Goal: Use online tool/utility: Utilize a website feature to perform a specific function

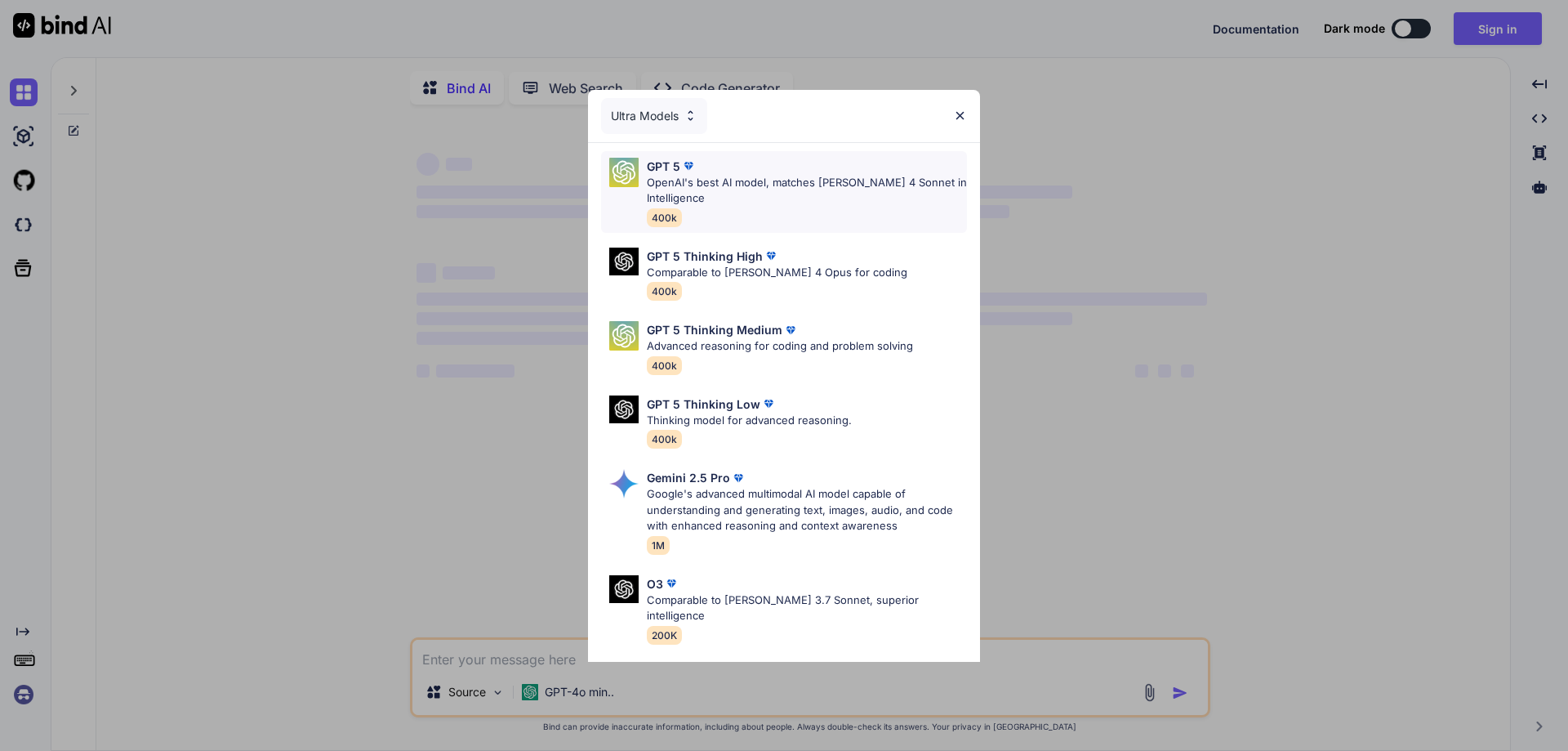
type textarea "x"
click at [886, 182] on p "OpenAI's best AI model, matches Claude 4 Sonnet in Intelligence" at bounding box center [807, 191] width 320 height 32
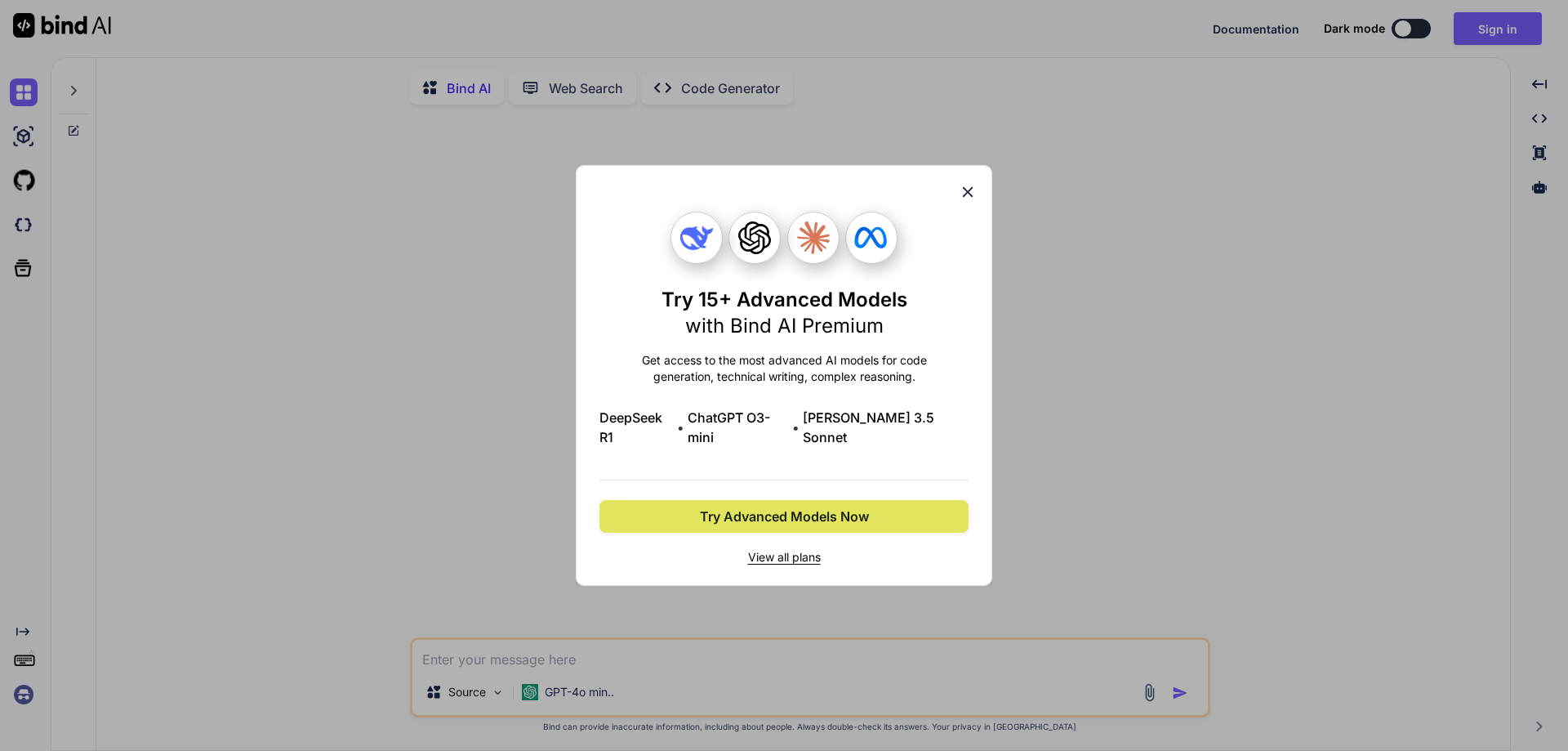
click at [802, 512] on span "Try Advanced Models Now" at bounding box center [784, 516] width 169 height 20
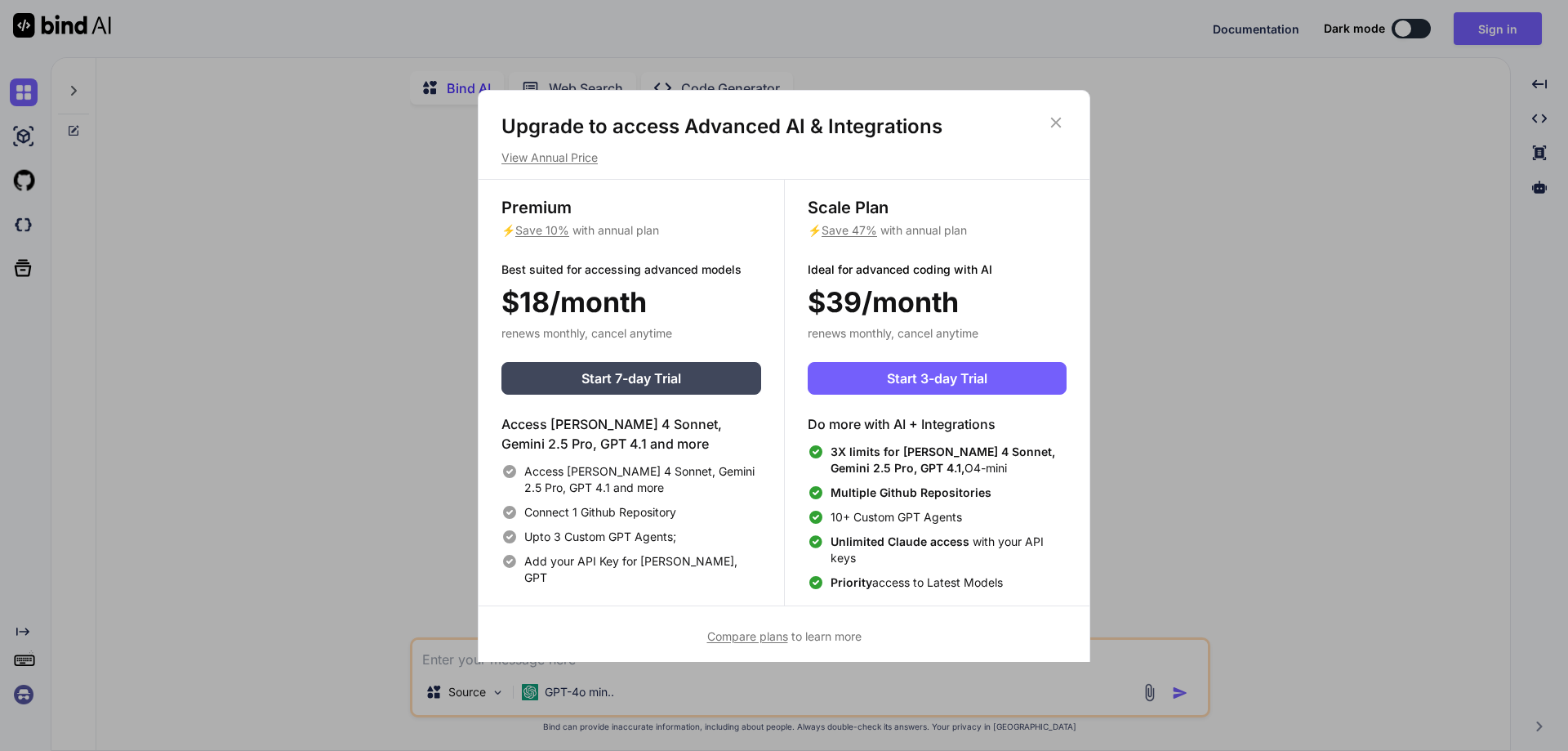
click at [1051, 122] on icon at bounding box center [1056, 123] width 18 height 18
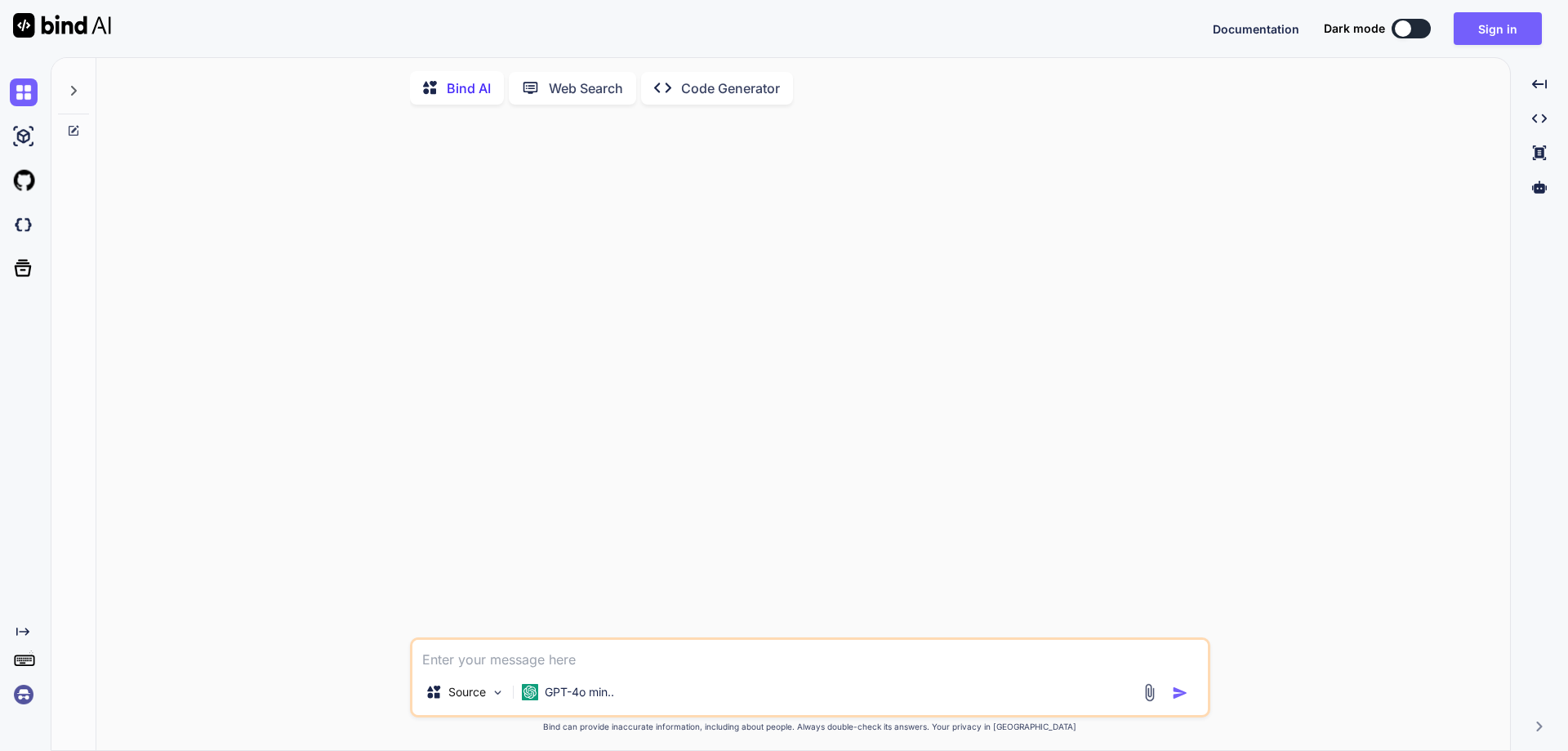
click at [74, 95] on icon at bounding box center [73, 91] width 13 height 13
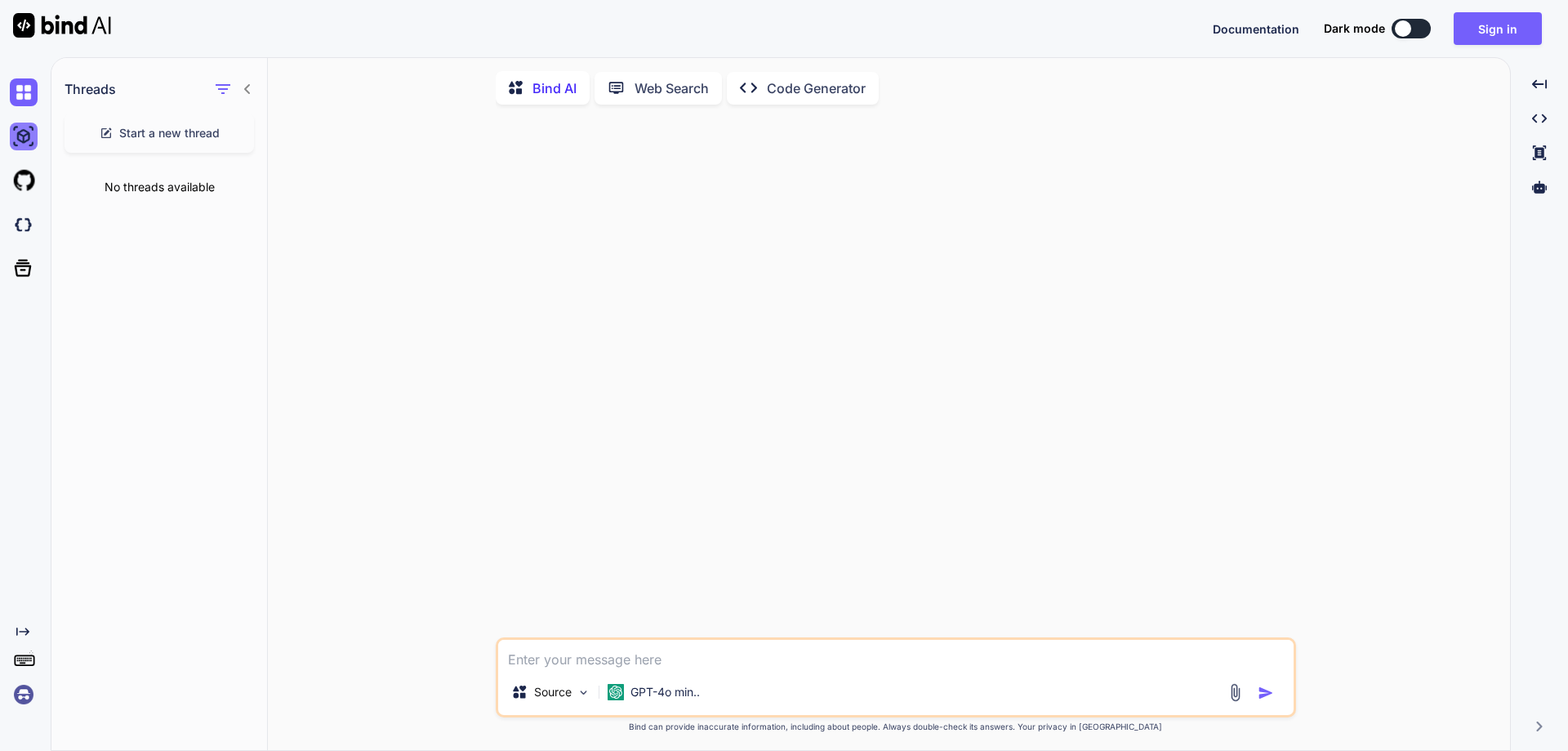
click at [31, 143] on img at bounding box center [23, 137] width 28 height 28
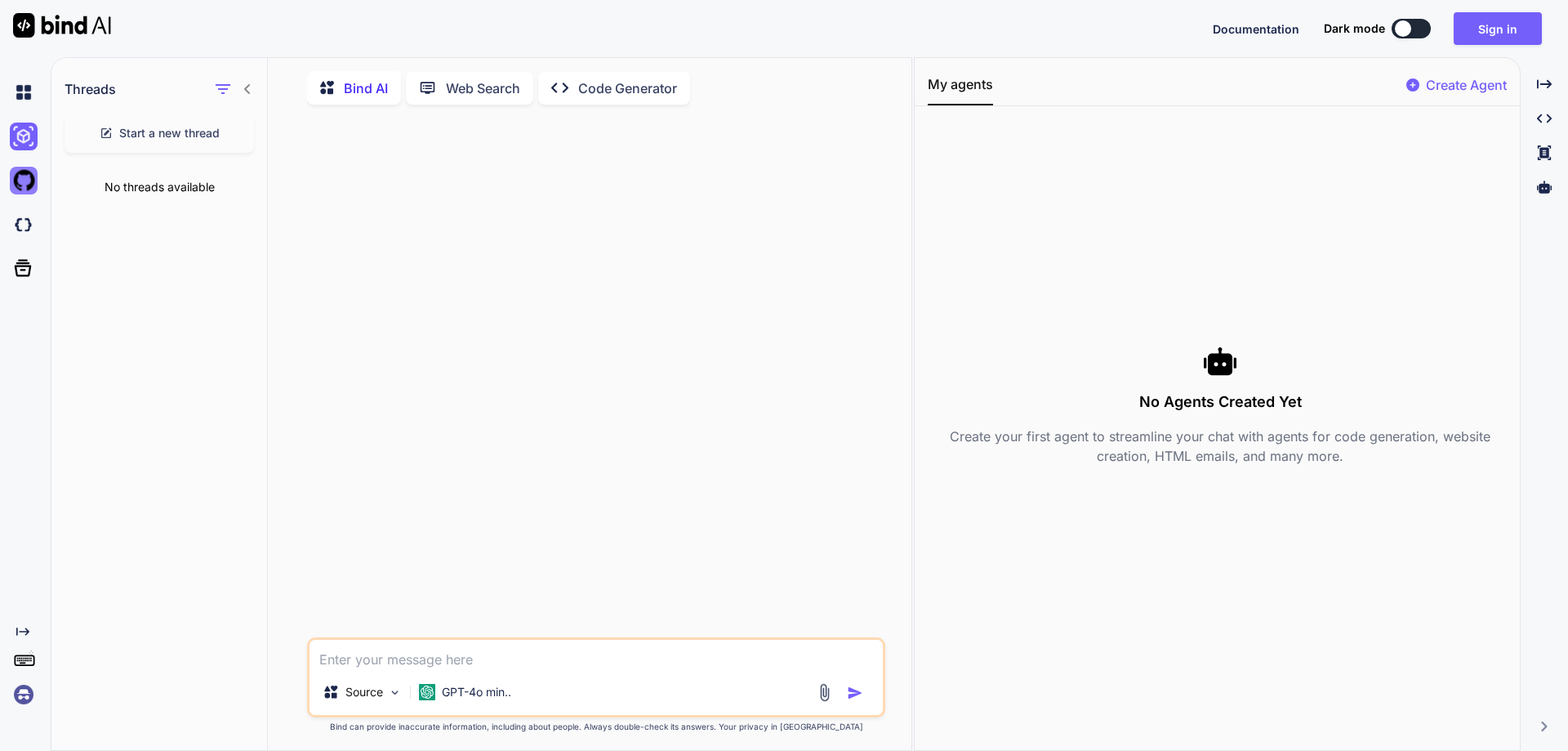
click at [25, 182] on img at bounding box center [23, 181] width 28 height 28
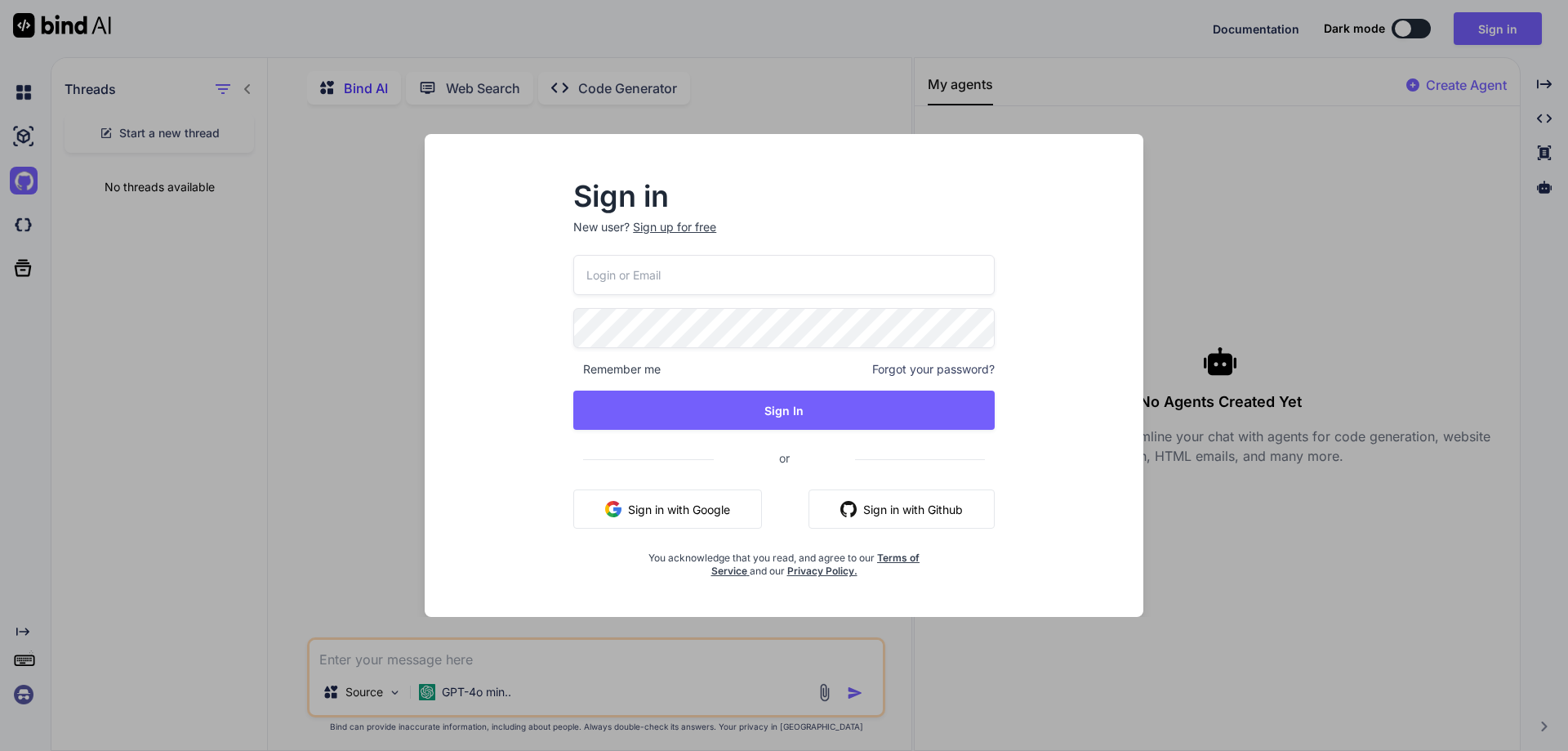
click at [31, 205] on div "Sign in New user? Sign up for free Remember me Forgot your password? Sign In or…" at bounding box center [784, 375] width 1568 height 751
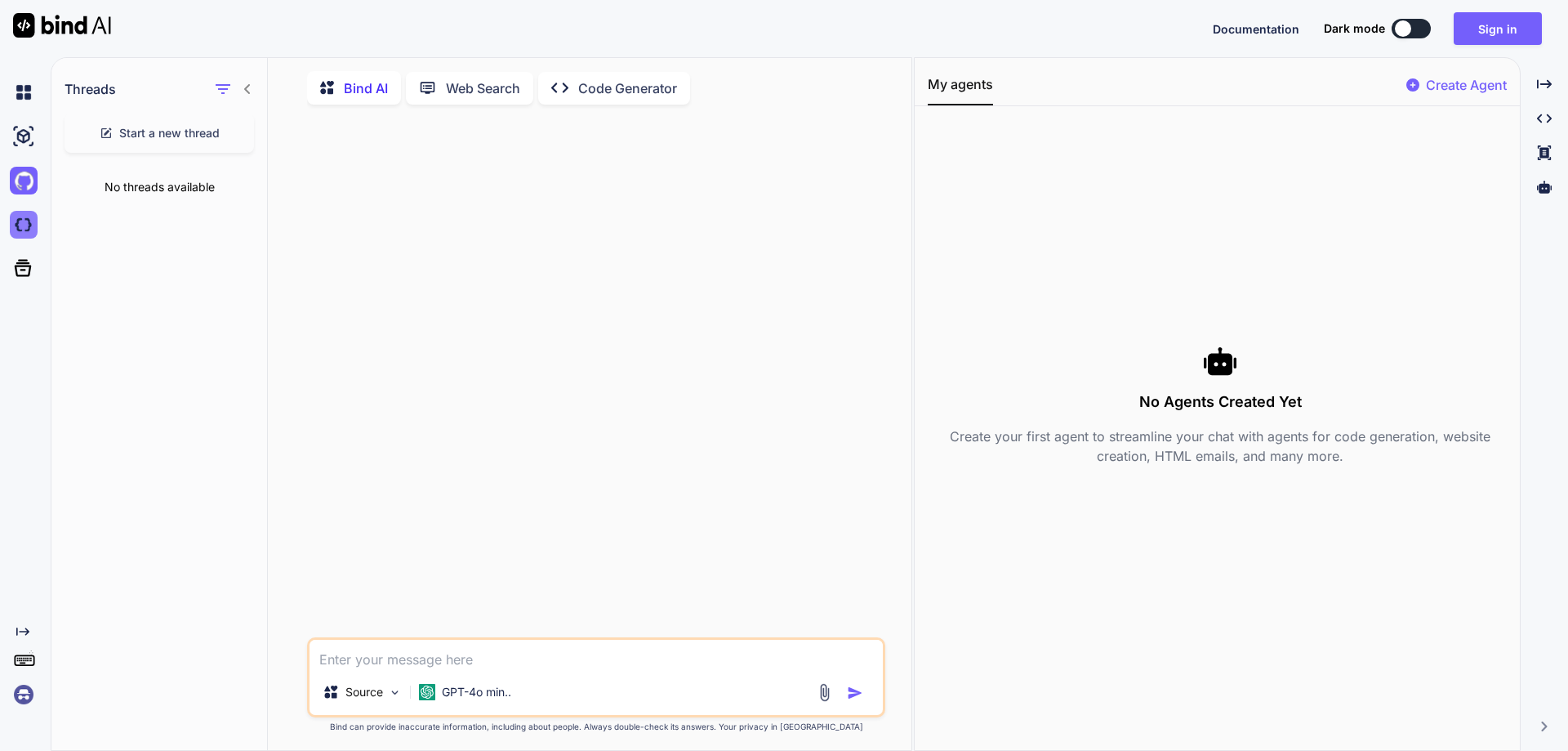
click at [29, 231] on img at bounding box center [23, 225] width 28 height 28
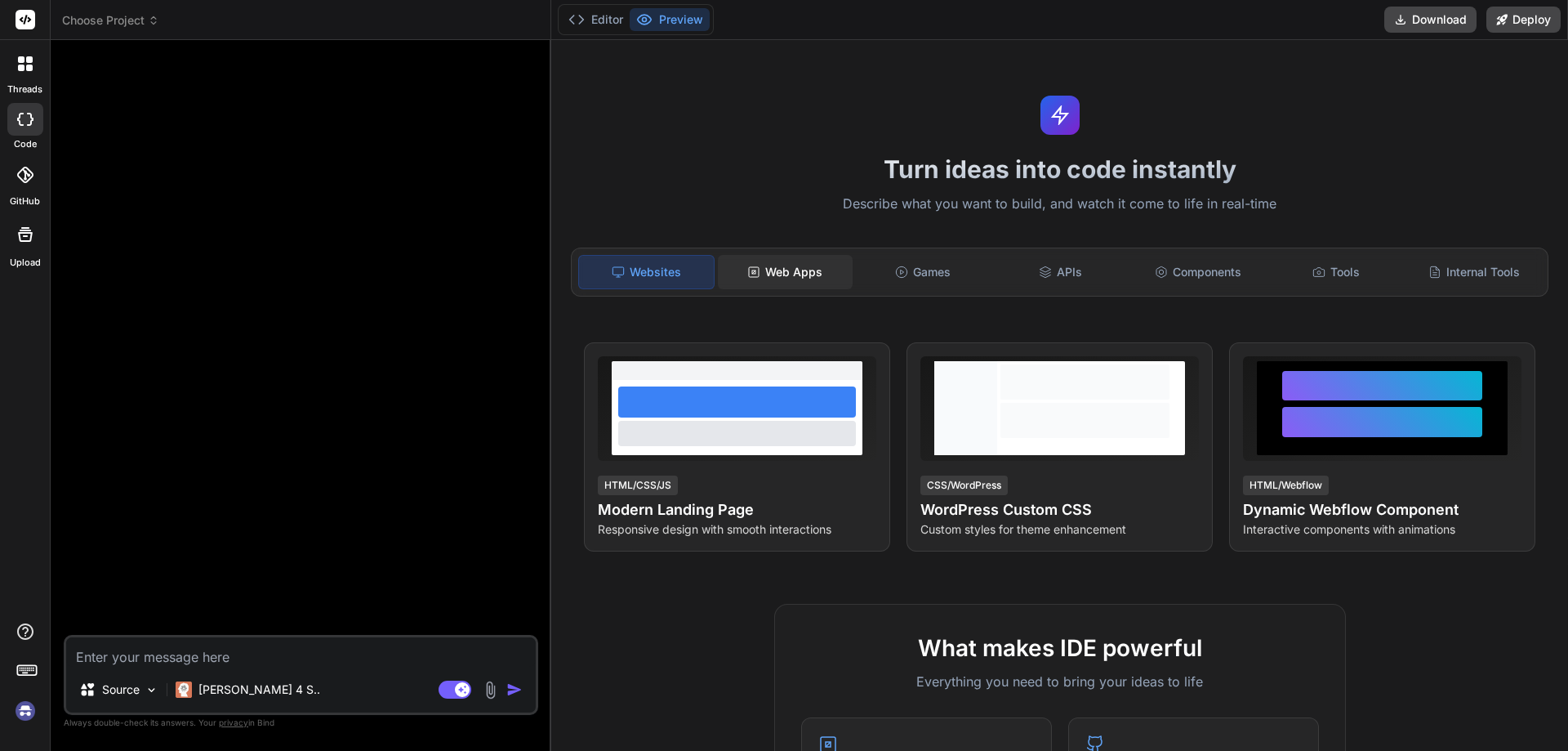
click at [787, 281] on div "Web Apps" at bounding box center [784, 272] width 135 height 34
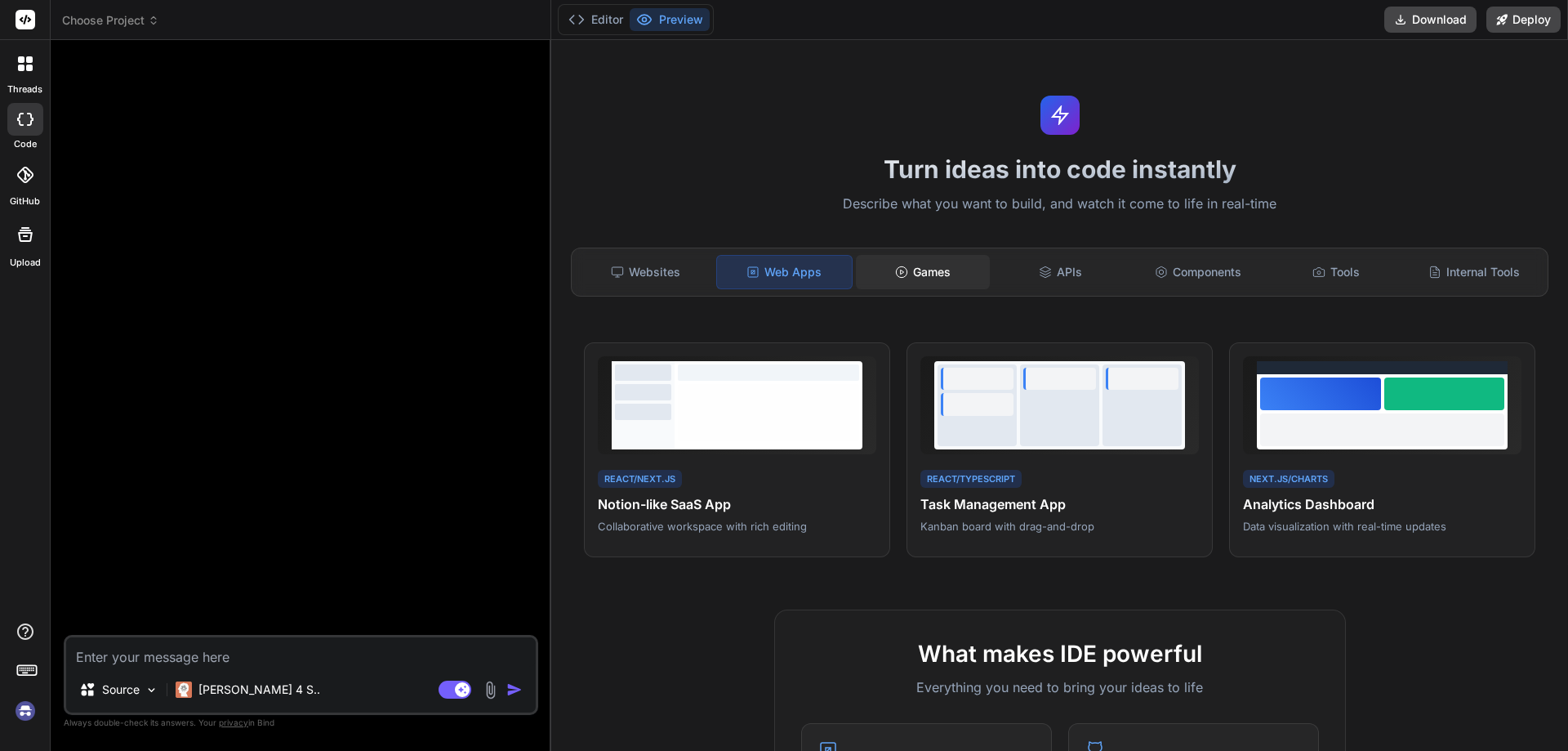
click at [938, 285] on div "Games" at bounding box center [923, 272] width 135 height 34
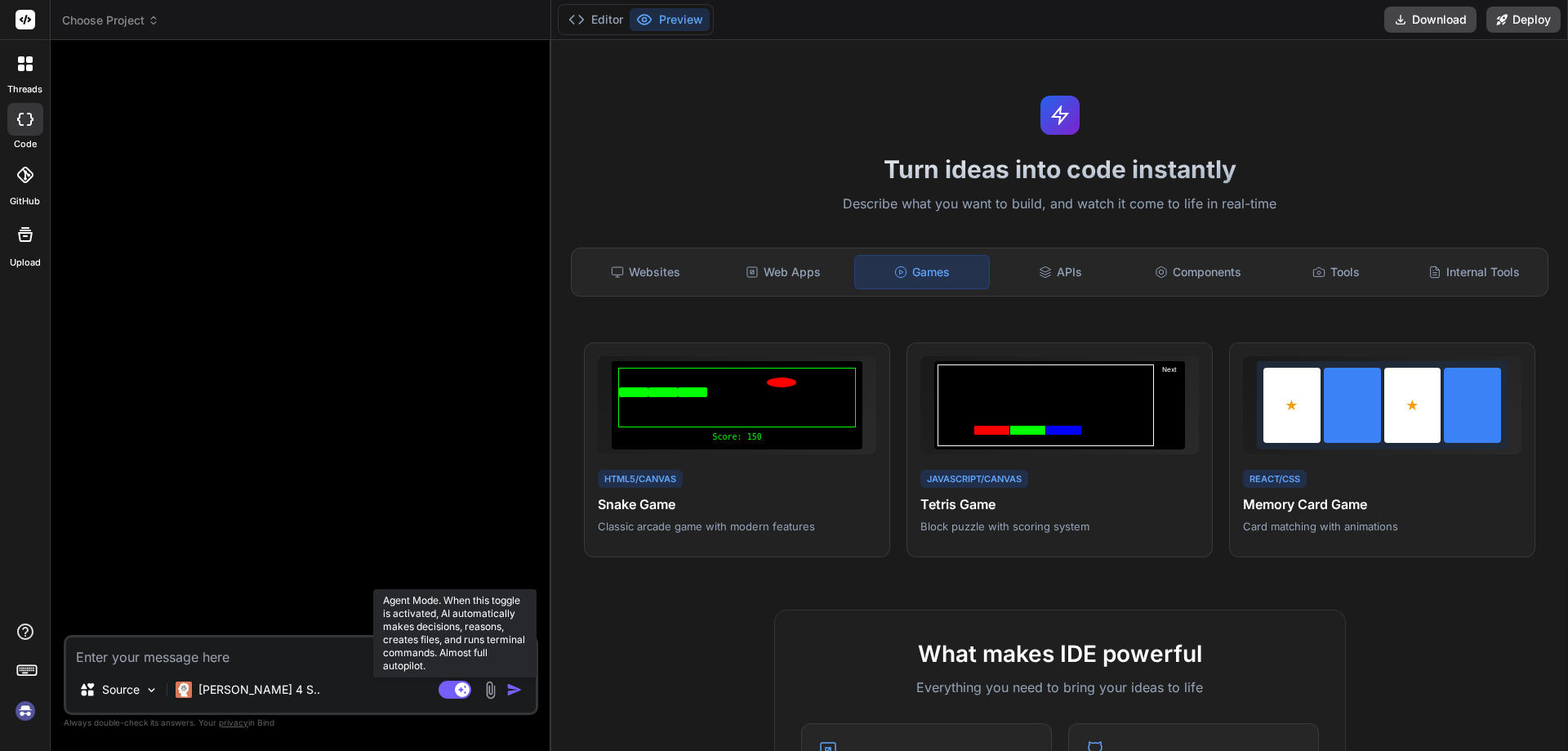
click at [451, 689] on rect at bounding box center [455, 689] width 33 height 18
click at [451, 689] on rect at bounding box center [447, 689] width 15 height 15
type textarea "x"
click at [304, 654] on textarea at bounding box center [301, 652] width 470 height 30
type textarea "A"
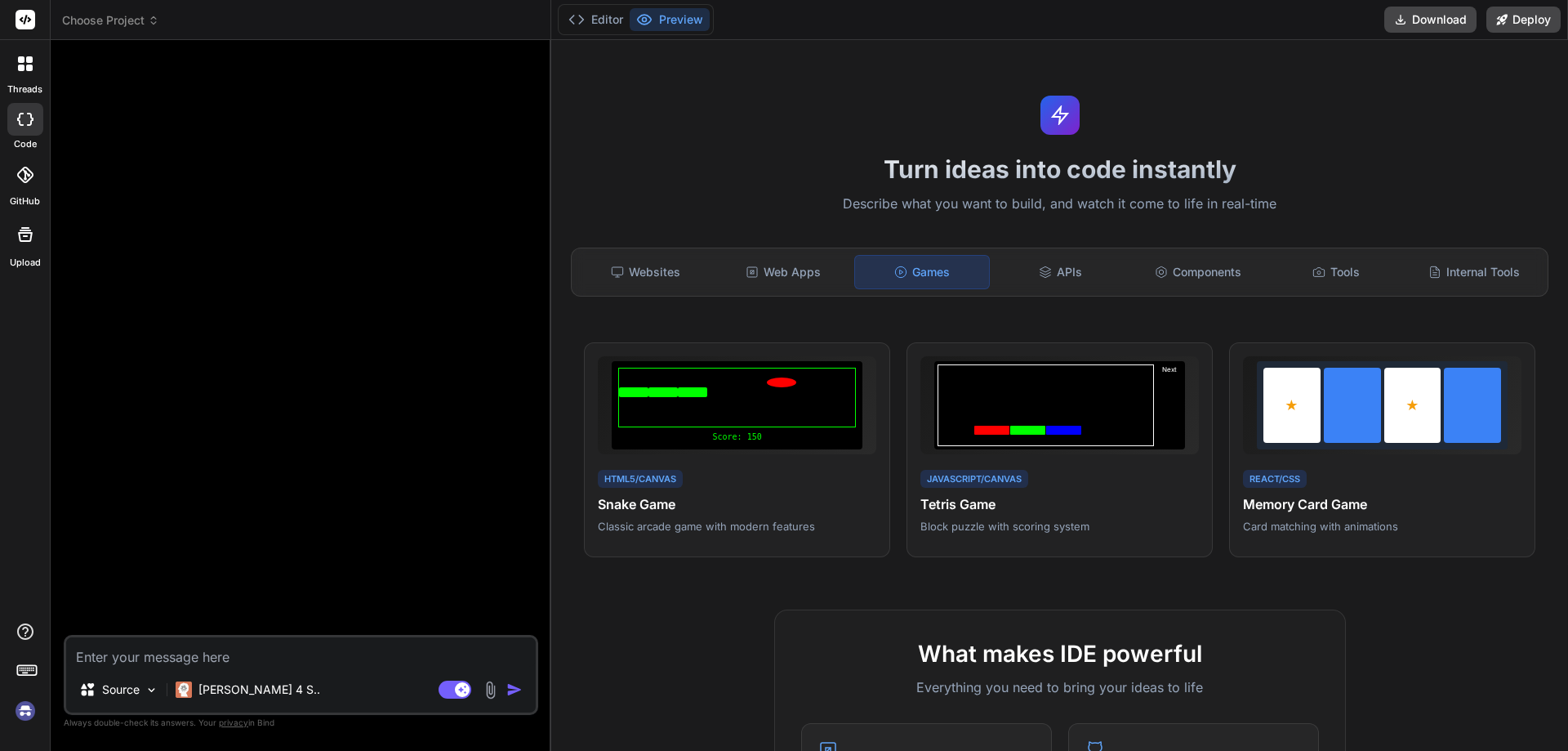
type textarea "x"
type textarea "An"
type textarea "x"
type textarea "Ana"
type textarea "x"
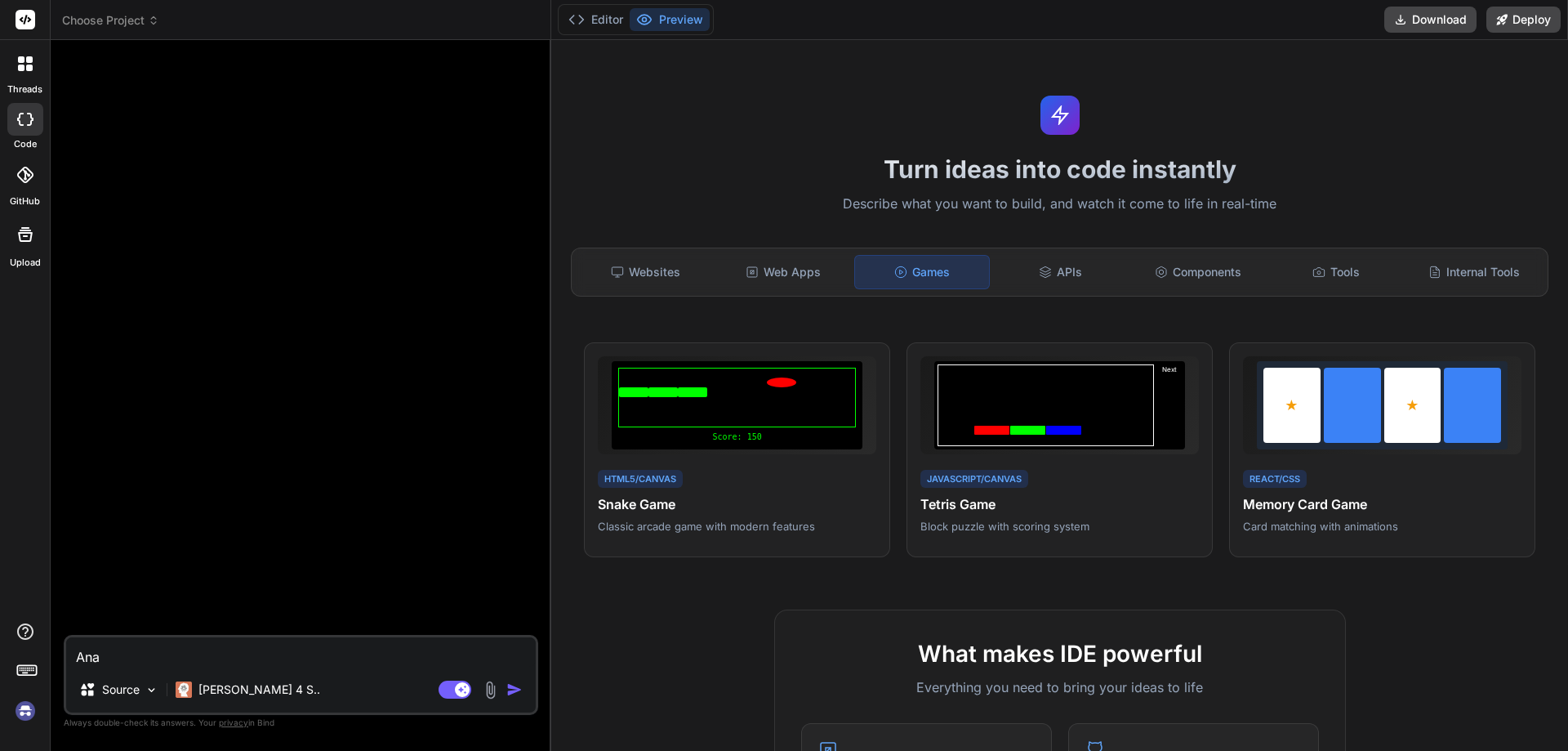
type textarea "Anal"
type textarea "x"
type textarea "Analy"
type textarea "x"
type textarea "Analyu"
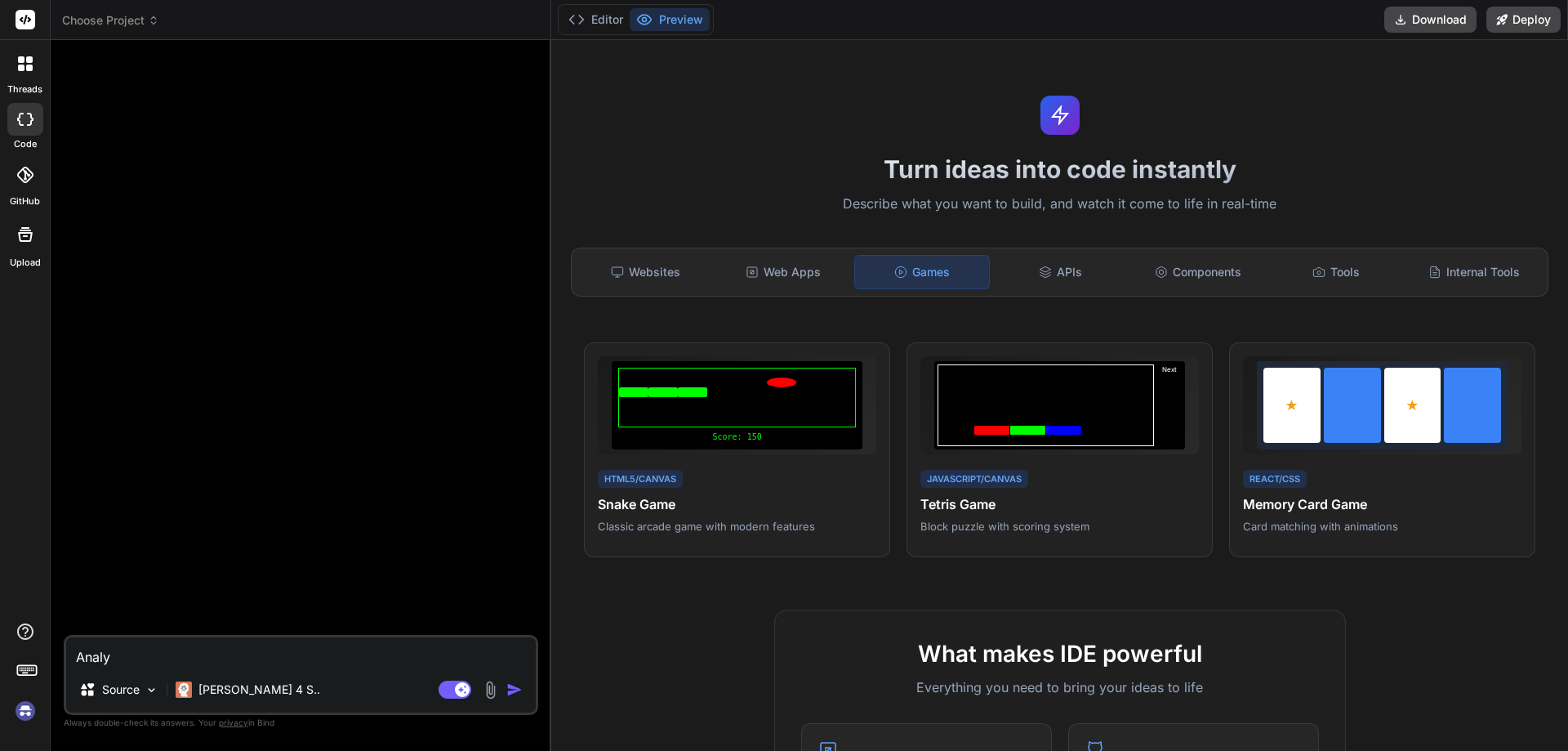
type textarea "x"
type textarea "Analy"
type textarea "x"
type textarea "4"
type textarea "x"
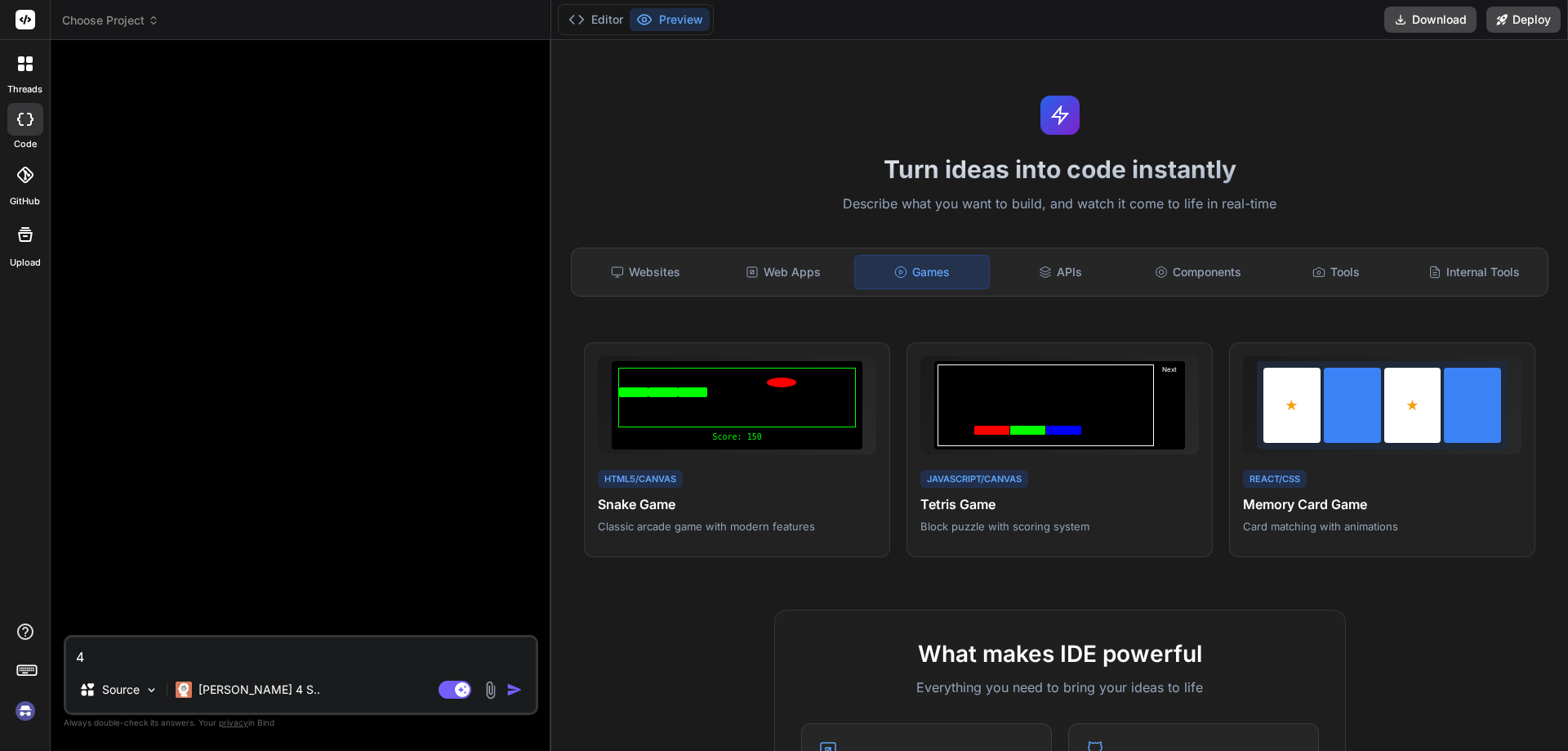
type textarea "x"
type textarea "5"
type textarea "x"
type textarea "5E"
type textarea "x"
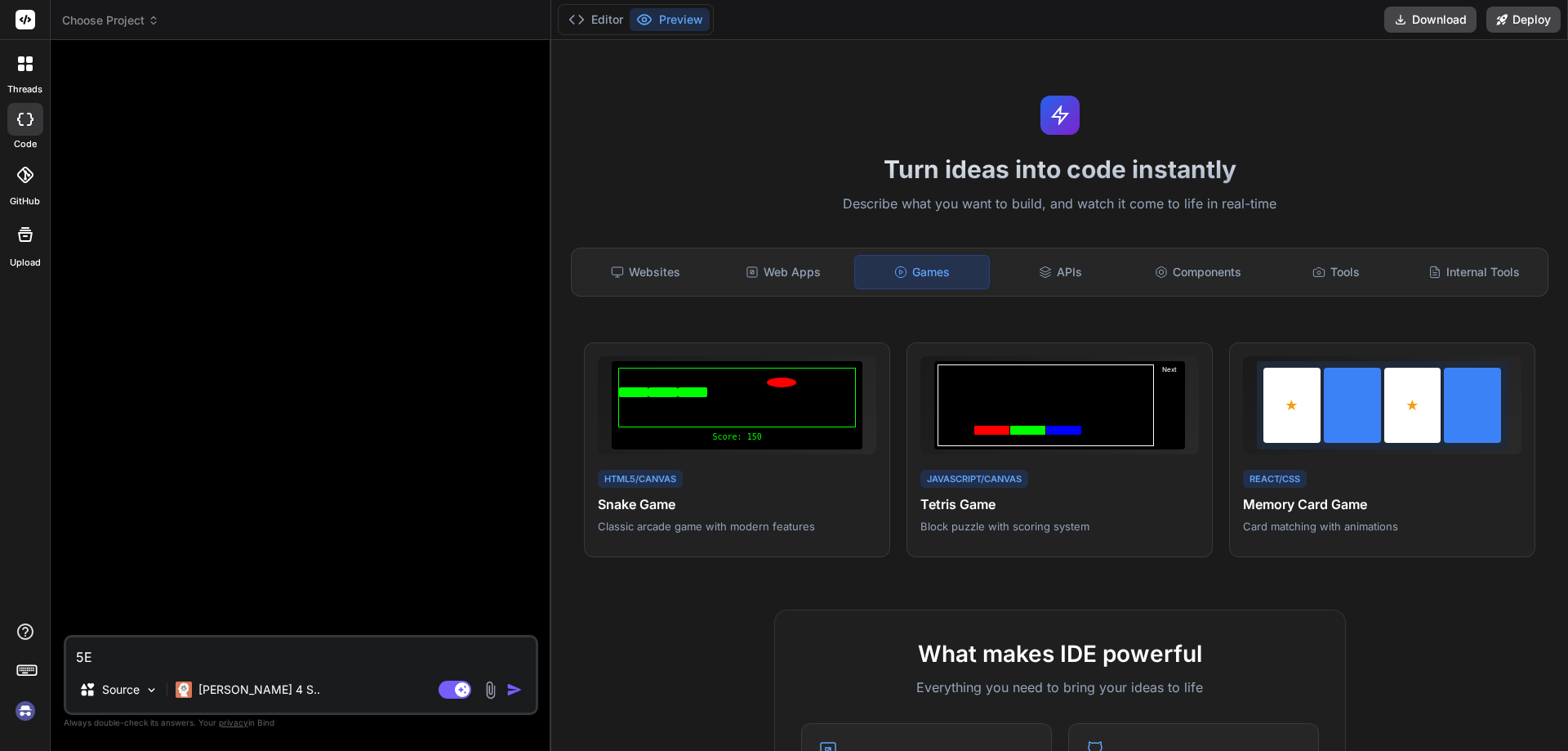
type textarea "5Ek"
type textarea "x"
type textarea "5Ekn"
type textarea "x"
type textarea "5Ekni"
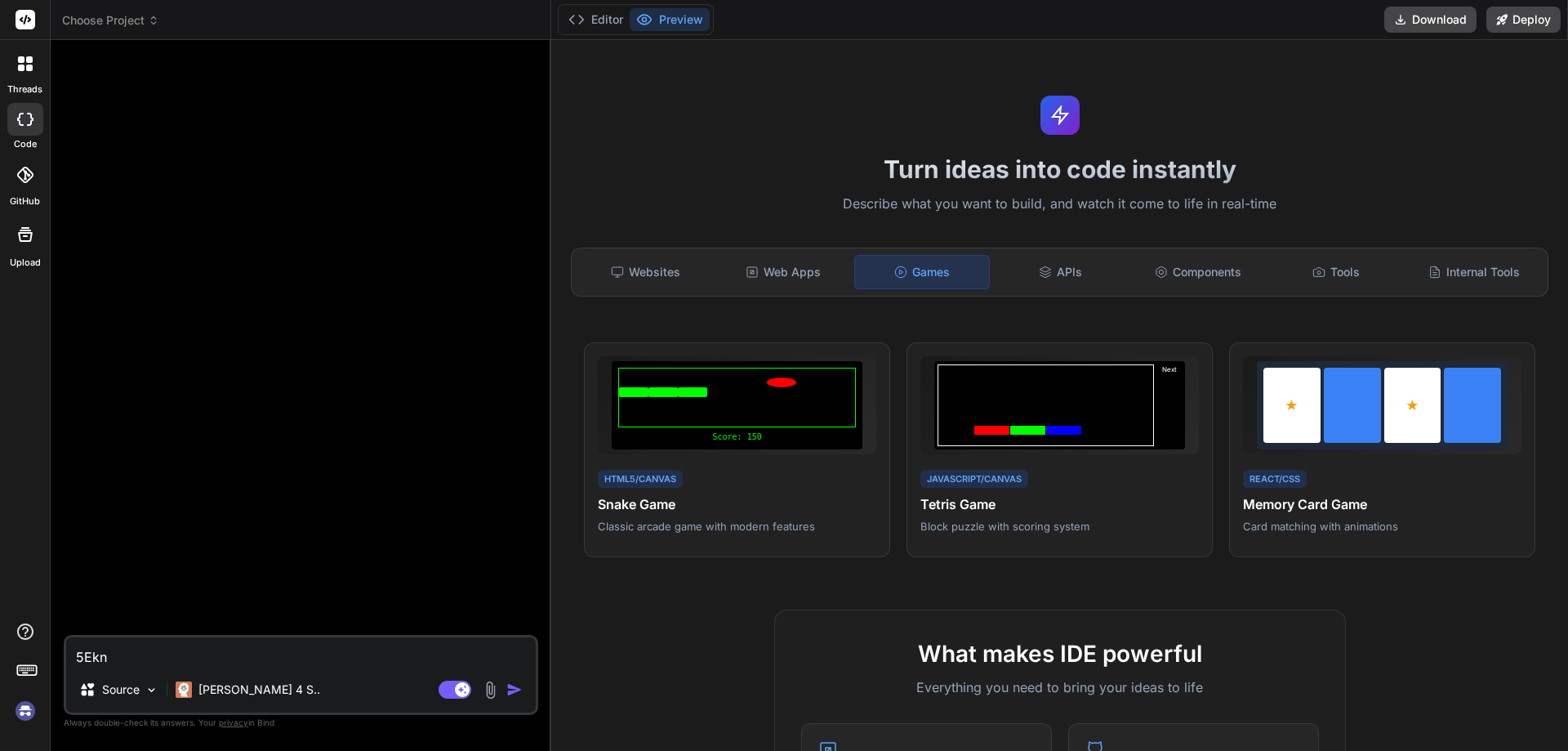
type textarea "x"
type textarea "5Ekni"
type textarea "x"
type textarea "5Ekni m"
type textarea "x"
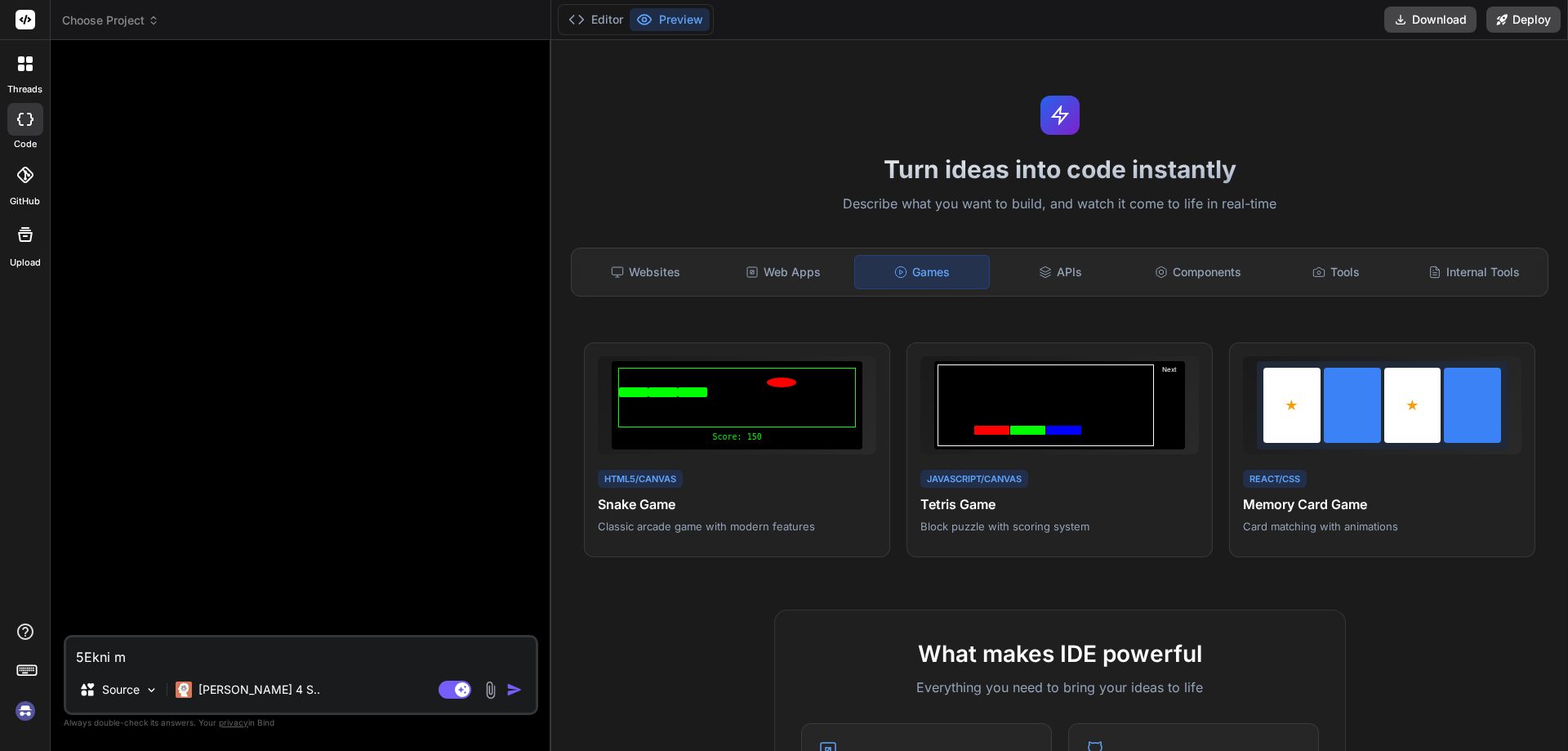
type textarea "5Ekni mi"
type textarea "x"
type textarea "5Ekni mi"
type textarea "x"
type textarea "5Ekni mi c"
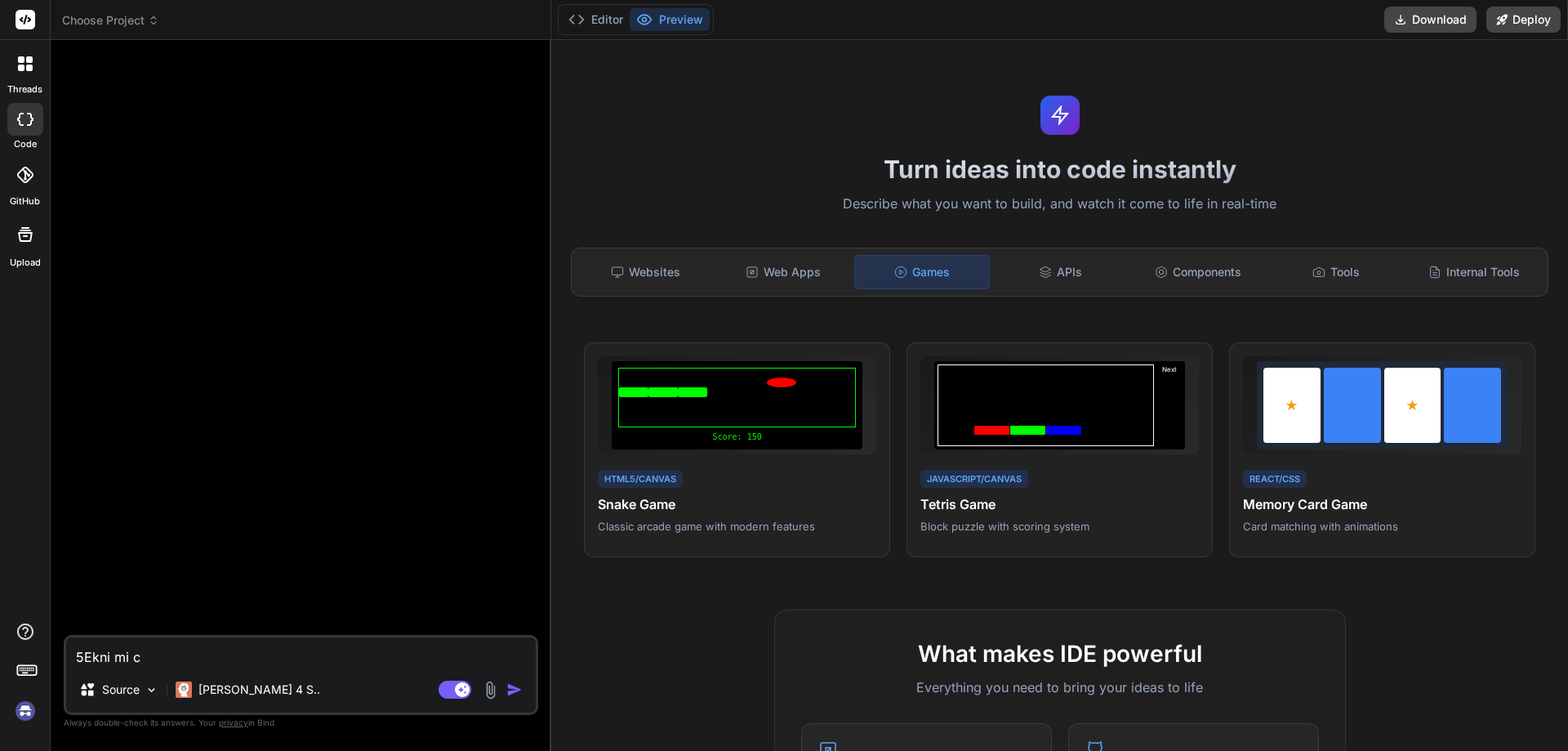
type textarea "x"
type textarea "5Ekni mi co"
type textarea "x"
type textarea "5Ekni mi co"
type textarea "x"
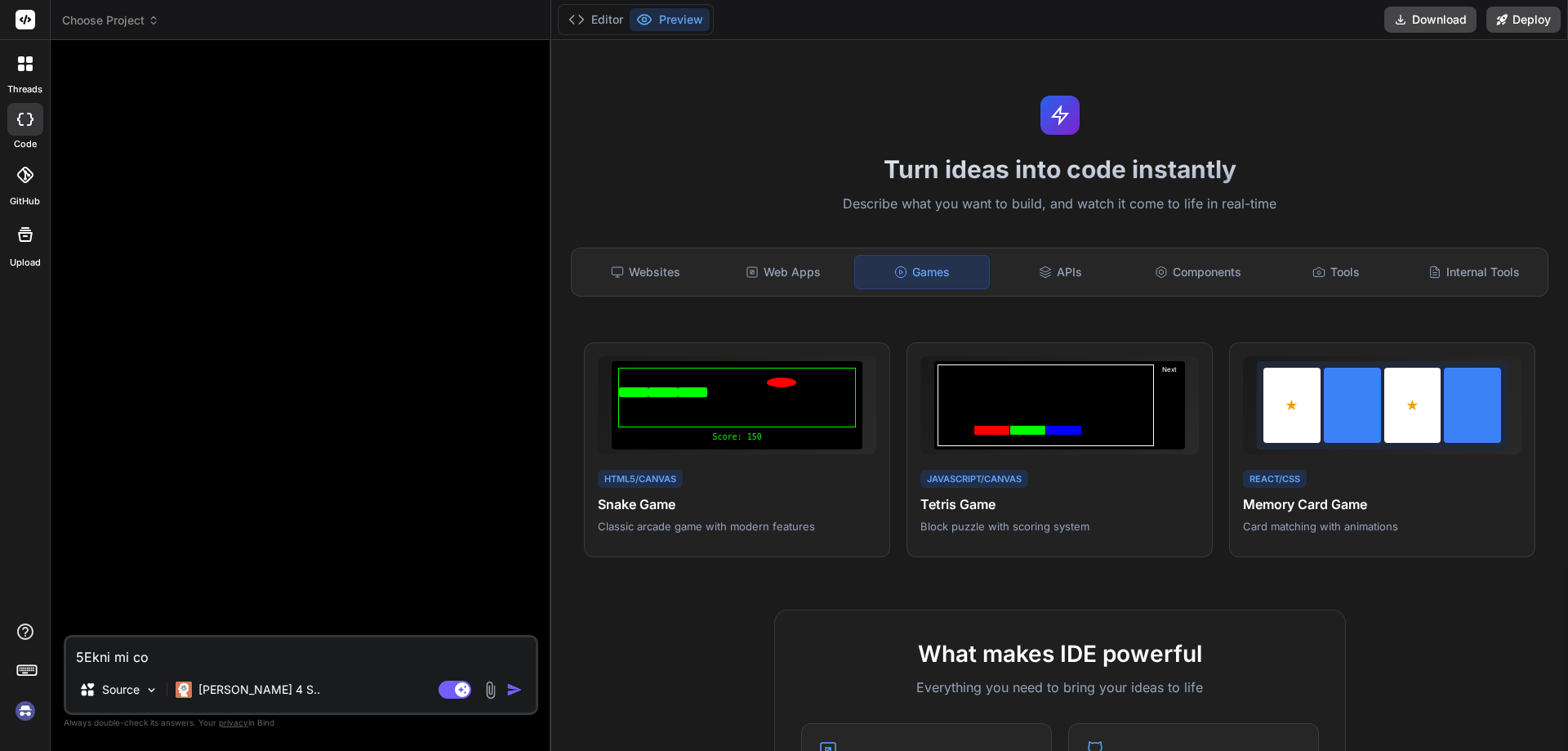
type textarea "5Ekni mi co v"
type textarea "x"
type textarea "5Ekni mi co vš"
type textarea "x"
type textarea "5Ekni mi co vše"
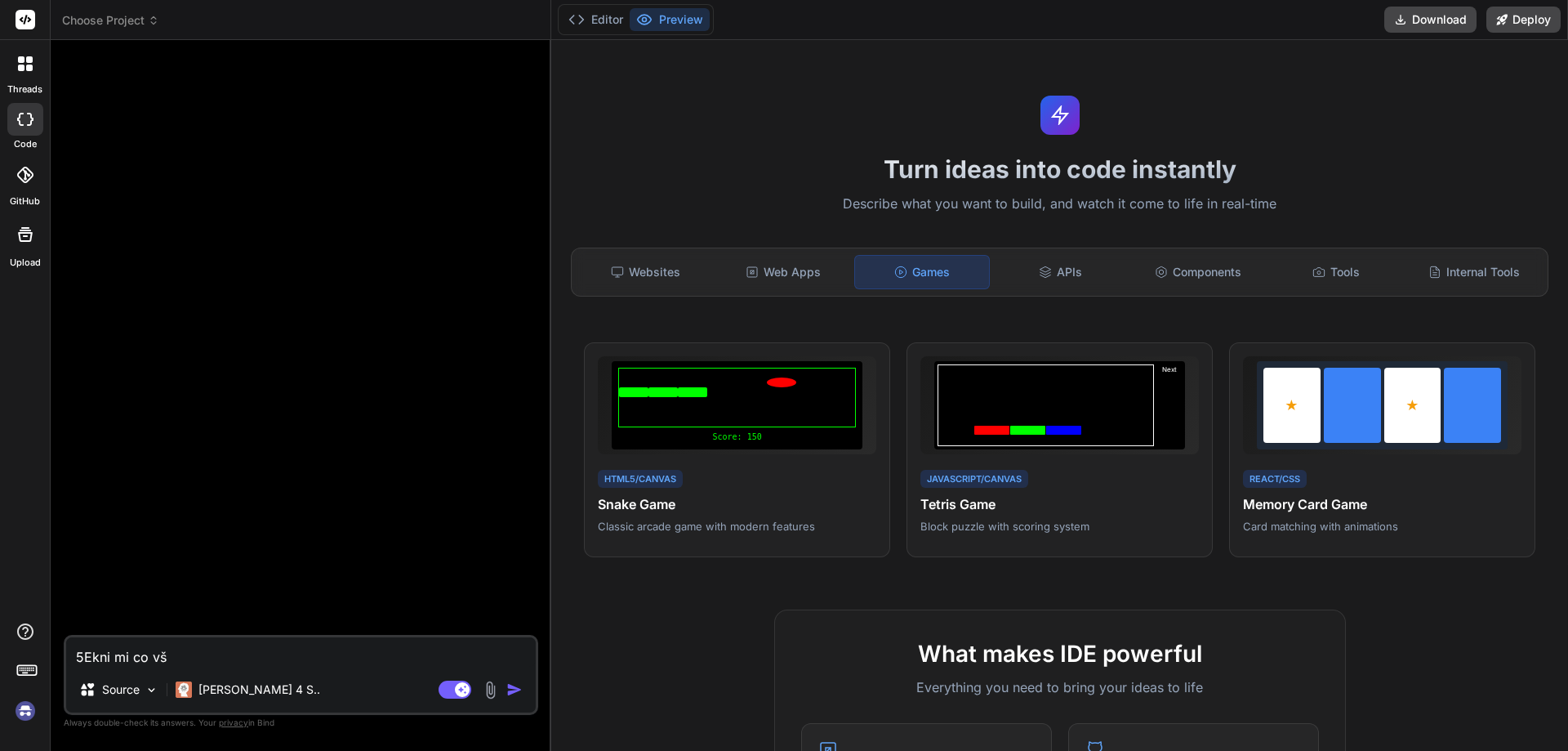
type textarea "x"
type textarea "5Ekni mi co všech"
type textarea "x"
type textarea "5Ekni mi co všechn"
type textarea "x"
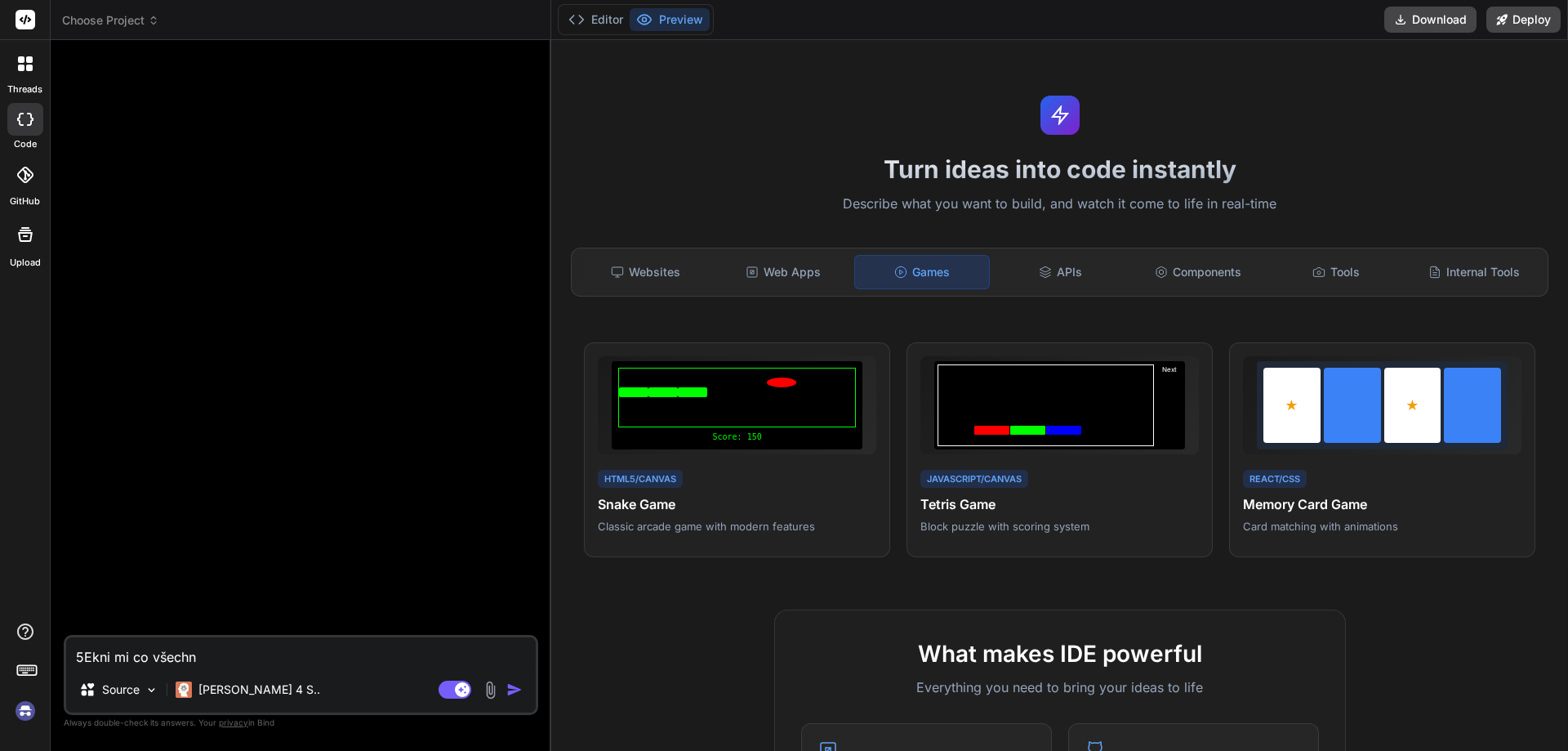
type textarea "5Ekni mi co všechno"
type textarea "x"
type textarea "5Ekni mi co všechno"
type textarea "x"
type textarea "5Ekni mi co všechno u"
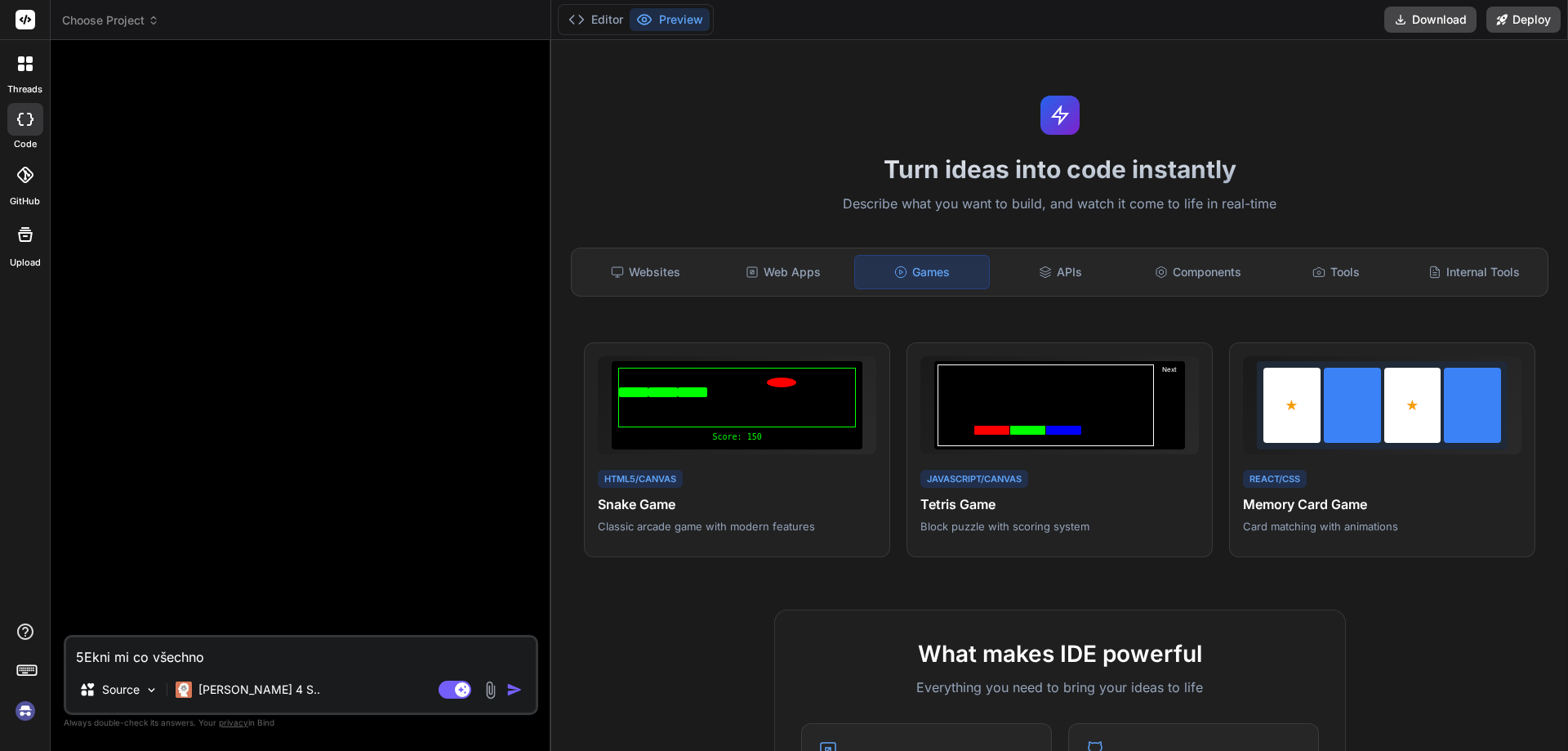
type textarea "x"
type textarea "5Ekni mi co všechno um"
type textarea "x"
type textarea "5Ekni mi co všechno umí"
type textarea "x"
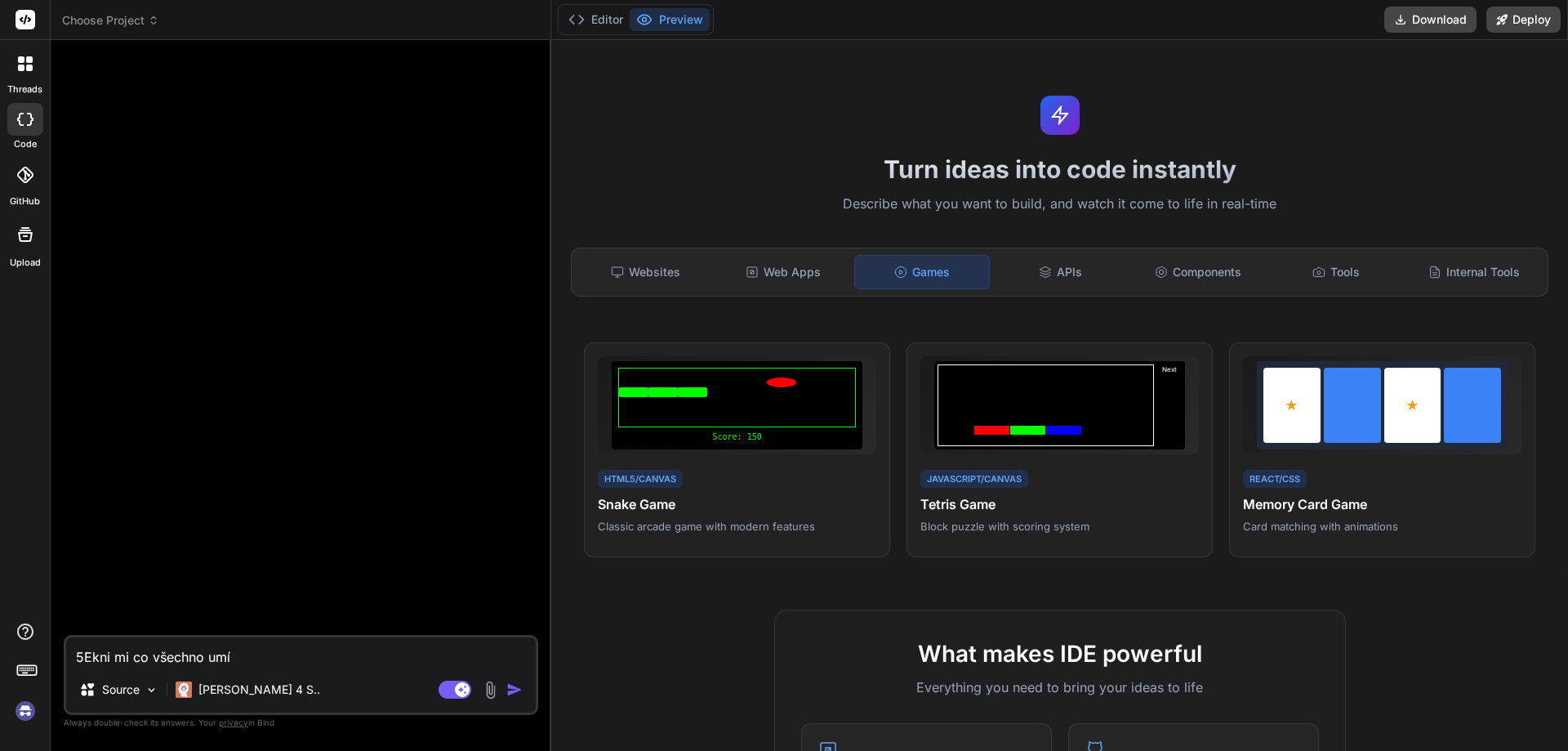
type textarea "5Ekni mi co všechno umíš"
type textarea "x"
type textarea "5Ekni mi co všechno umíš"
type textarea "x"
type textarea "5Ekni mi co všechno umíš o"
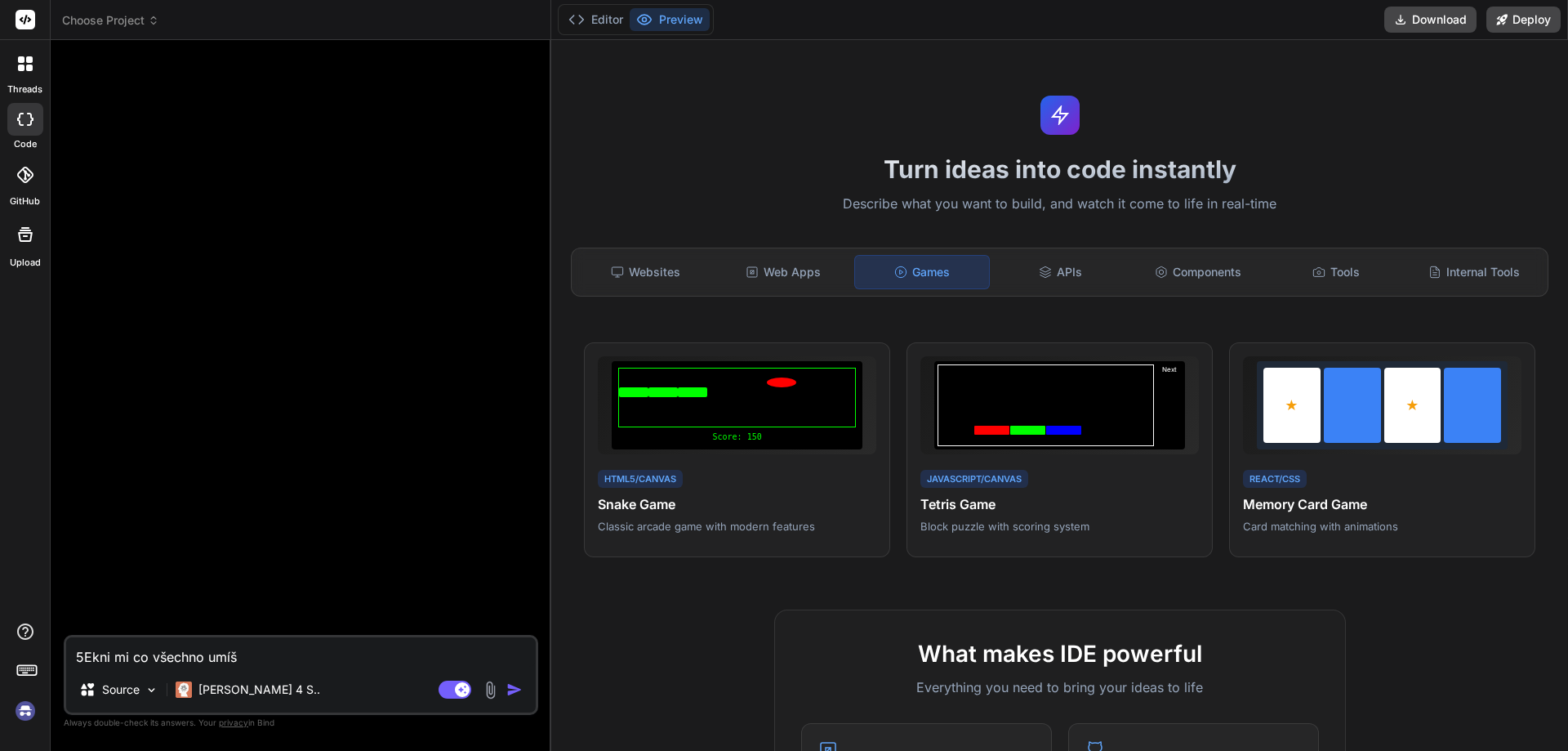
type textarea "x"
type textarea "5Ekni mi co všechno umíš op"
type textarea "x"
type textarea "5Ekni mi co všechno umíš opr"
type textarea "x"
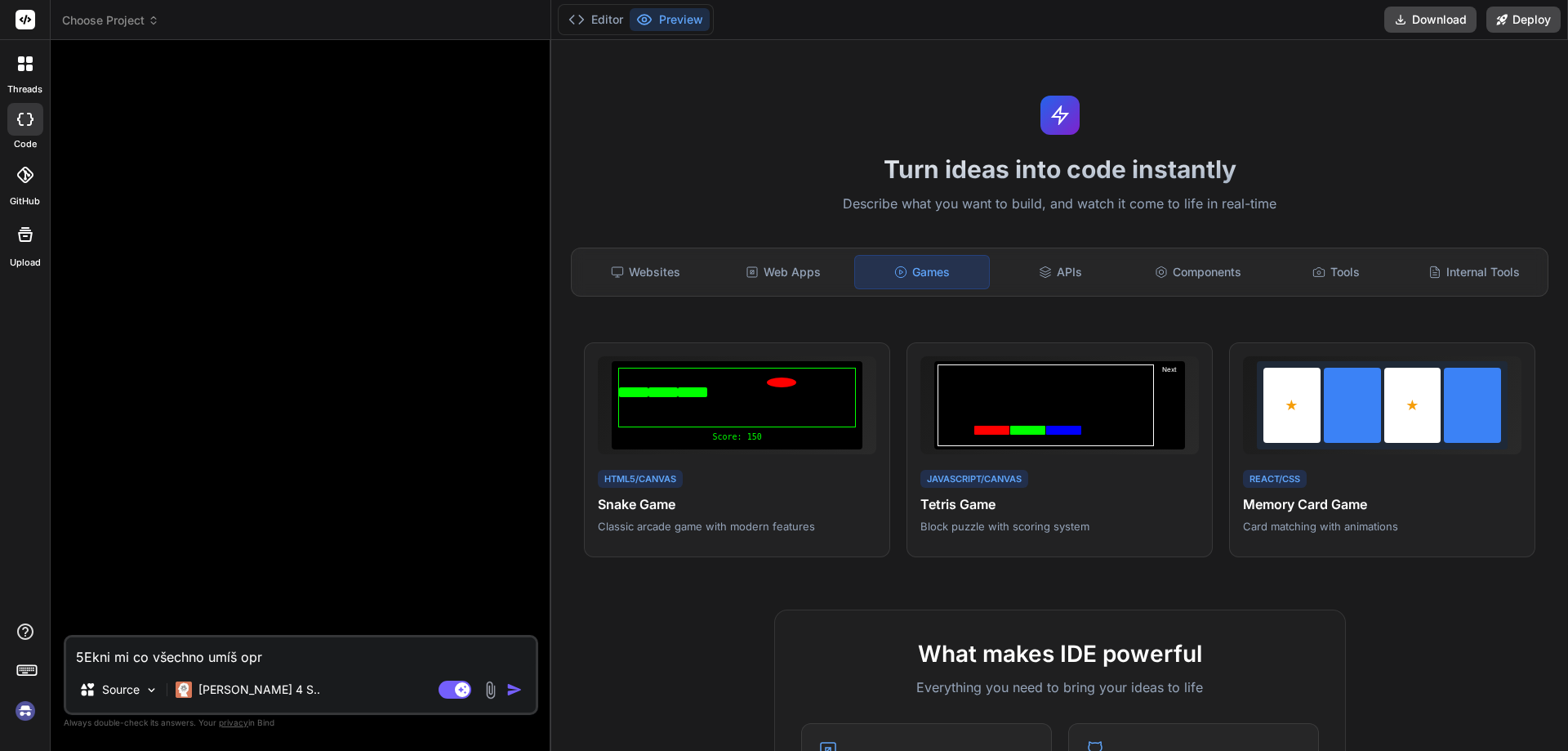
type textarea "5Ekni mi co všechno umíš opro"
type textarea "x"
type textarea "5Ekni mi co všechno umíš oprov"
type textarea "x"
type textarea "5Ekni mi co všechno umíš oprovi"
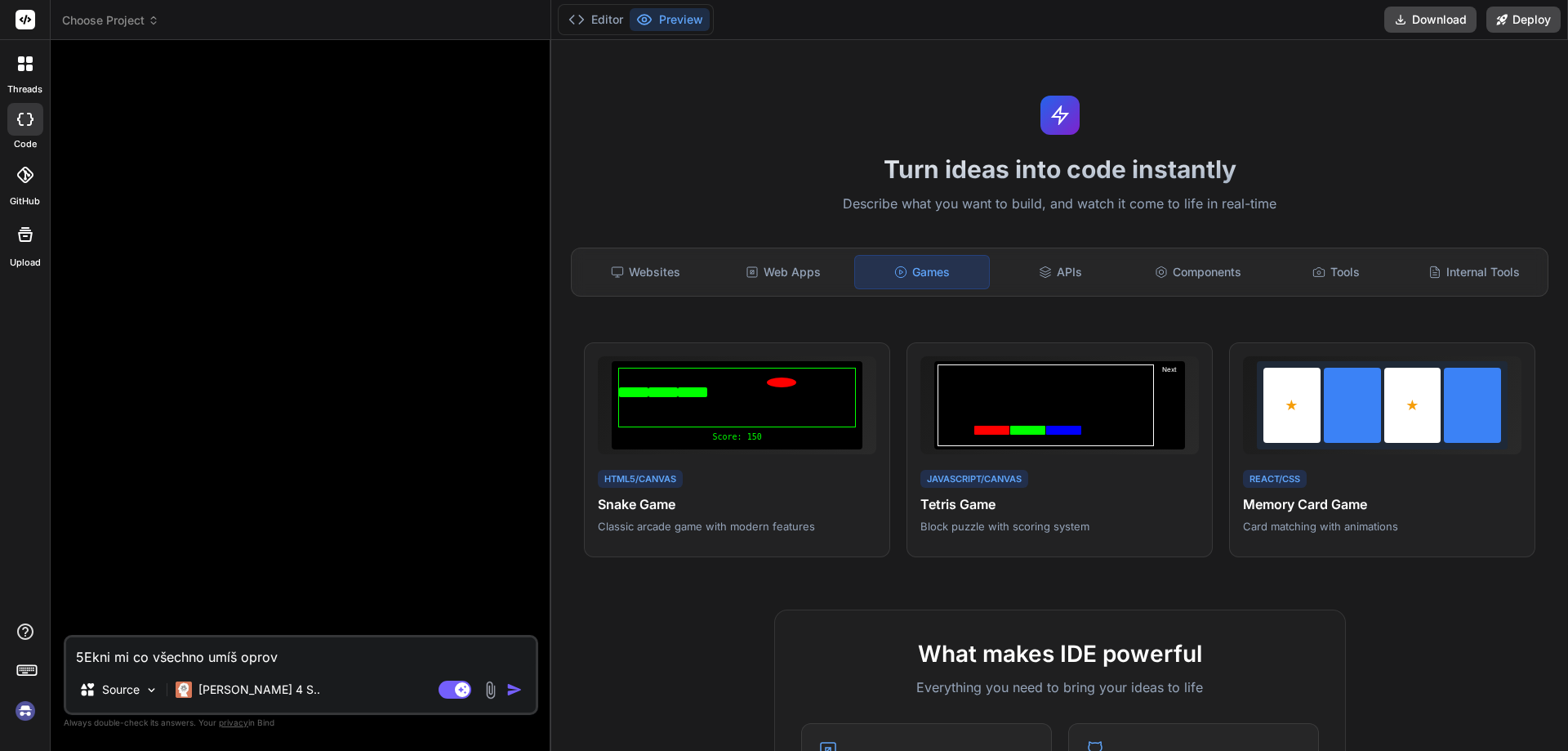
type textarea "x"
type textarea "5Ekni mi co všechno umíš oprov"
type textarea "x"
type textarea "5Ekni mi co všechno umíš opro"
type textarea "x"
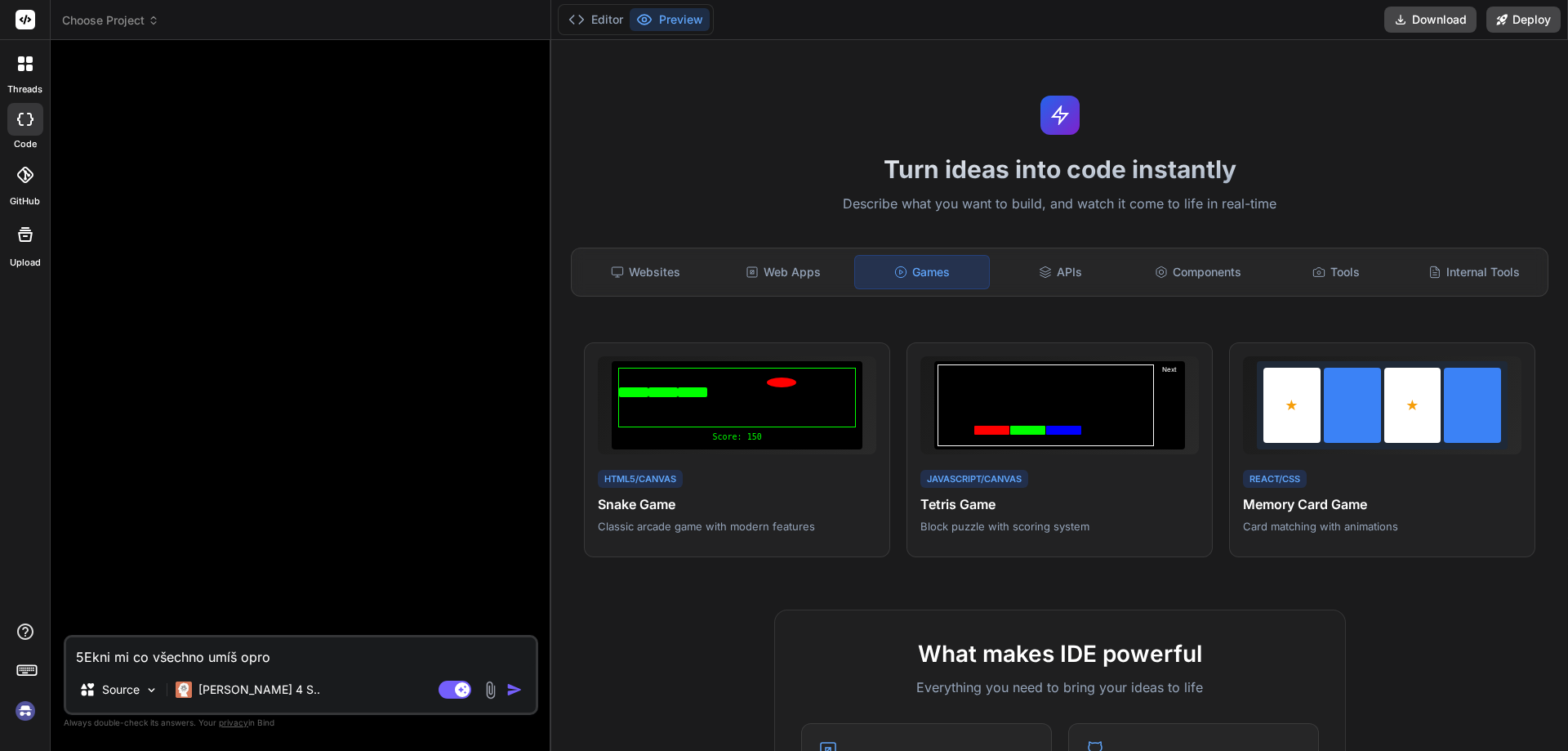
type textarea "5Ekni mi co všechno umíš oprot"
type textarea "x"
type textarea "5Ekni mi co všechno umíš oproti"
type textarea "x"
type textarea "5Ekni mi co všechno umíš oproti"
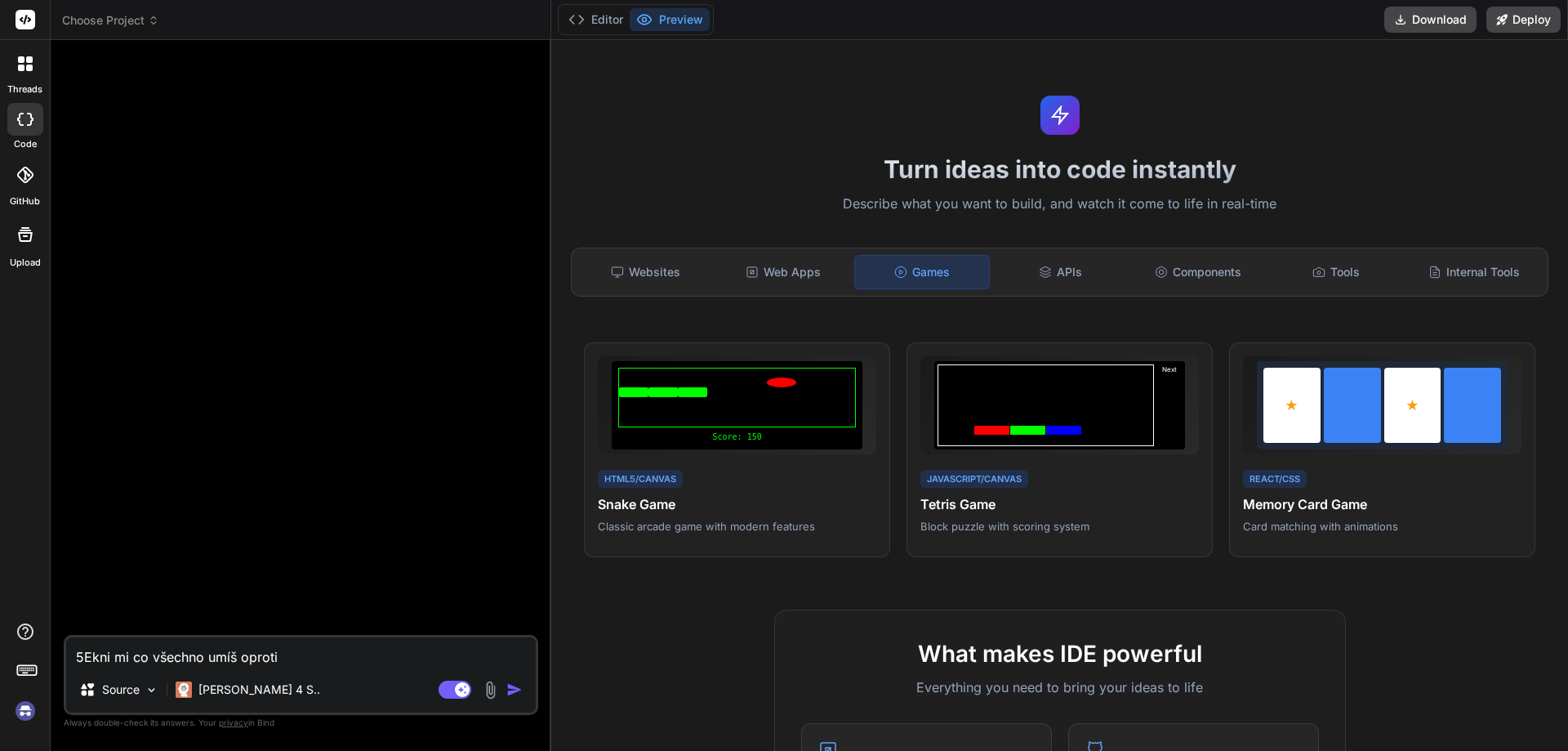
type textarea "x"
type textarea "5Ekni mi co všechno umíš oproti l"
type textarea "x"
type textarea "5Ekni mi co všechno umíš oproti lov"
type textarea "x"
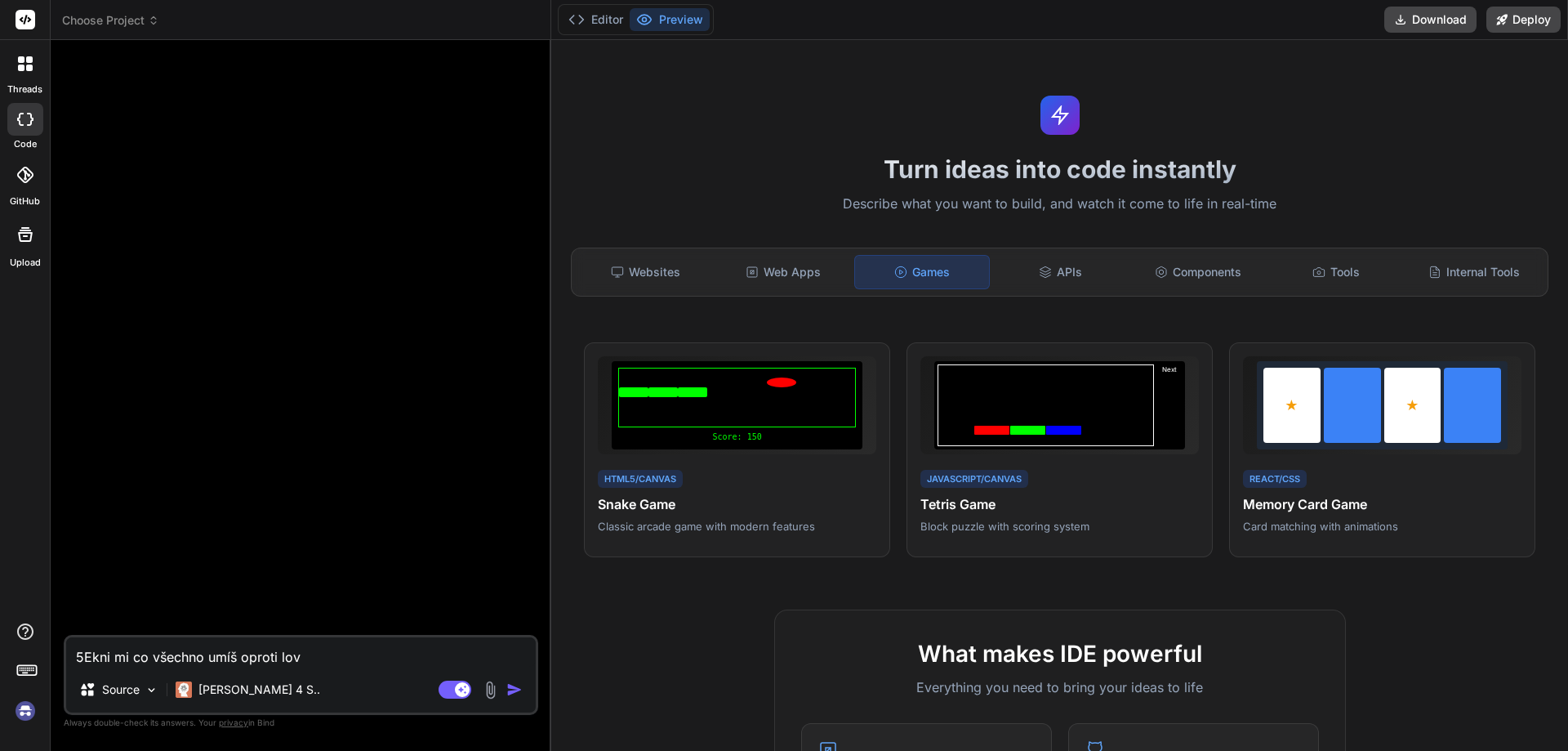
type textarea "5Ekni mi co všechno umíš oproti lova"
type textarea "x"
type textarea "5Ekni mi co všechno umíš oproti lovab"
type textarea "x"
type textarea "5Ekni mi co všechno umíš oproti lovabl"
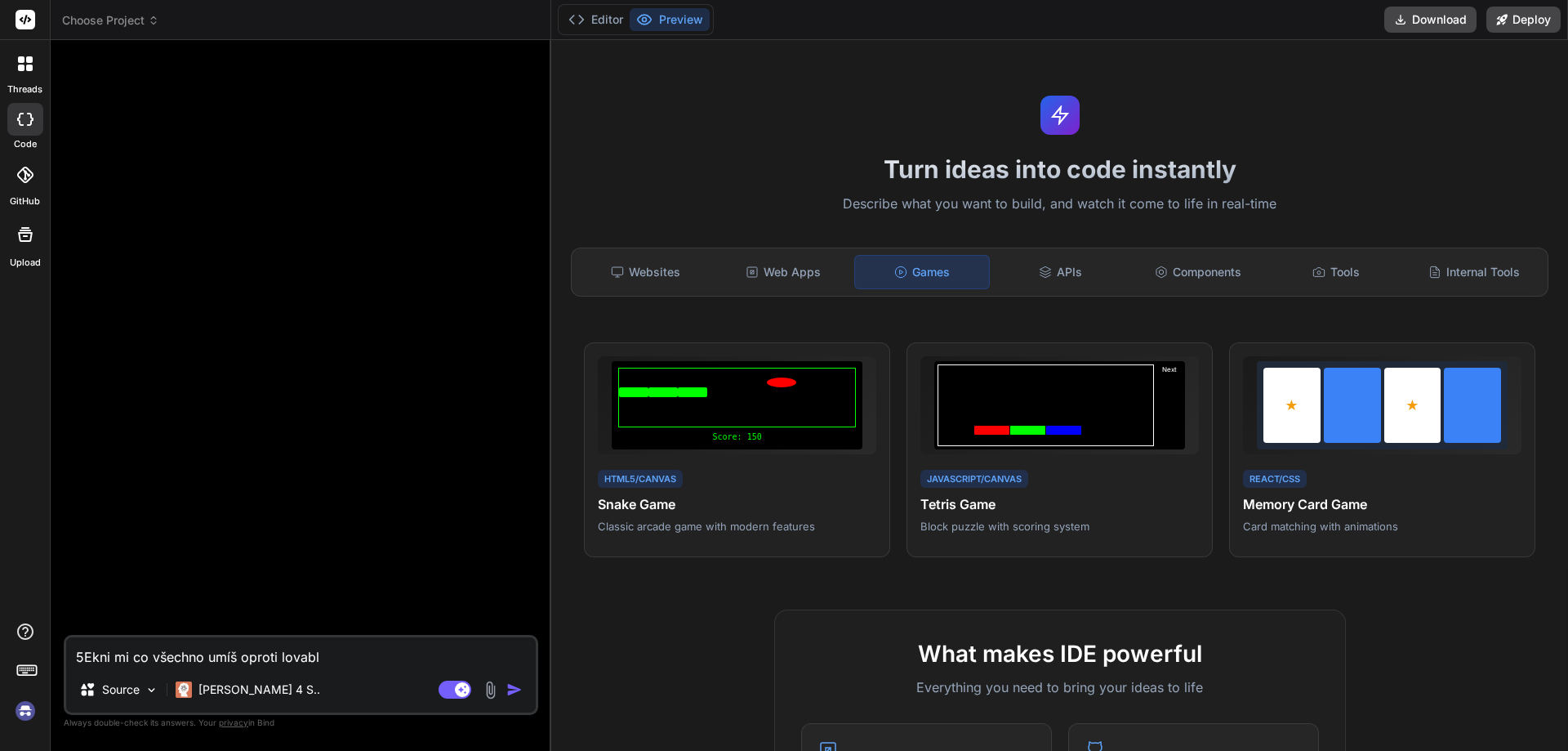
type textarea "x"
type textarea "5Ekni mi co všechno umíš oproti lovable"
type textarea "x"
type textarea "5Ekni mi co všechno umíš oproti lovable"
type textarea "x"
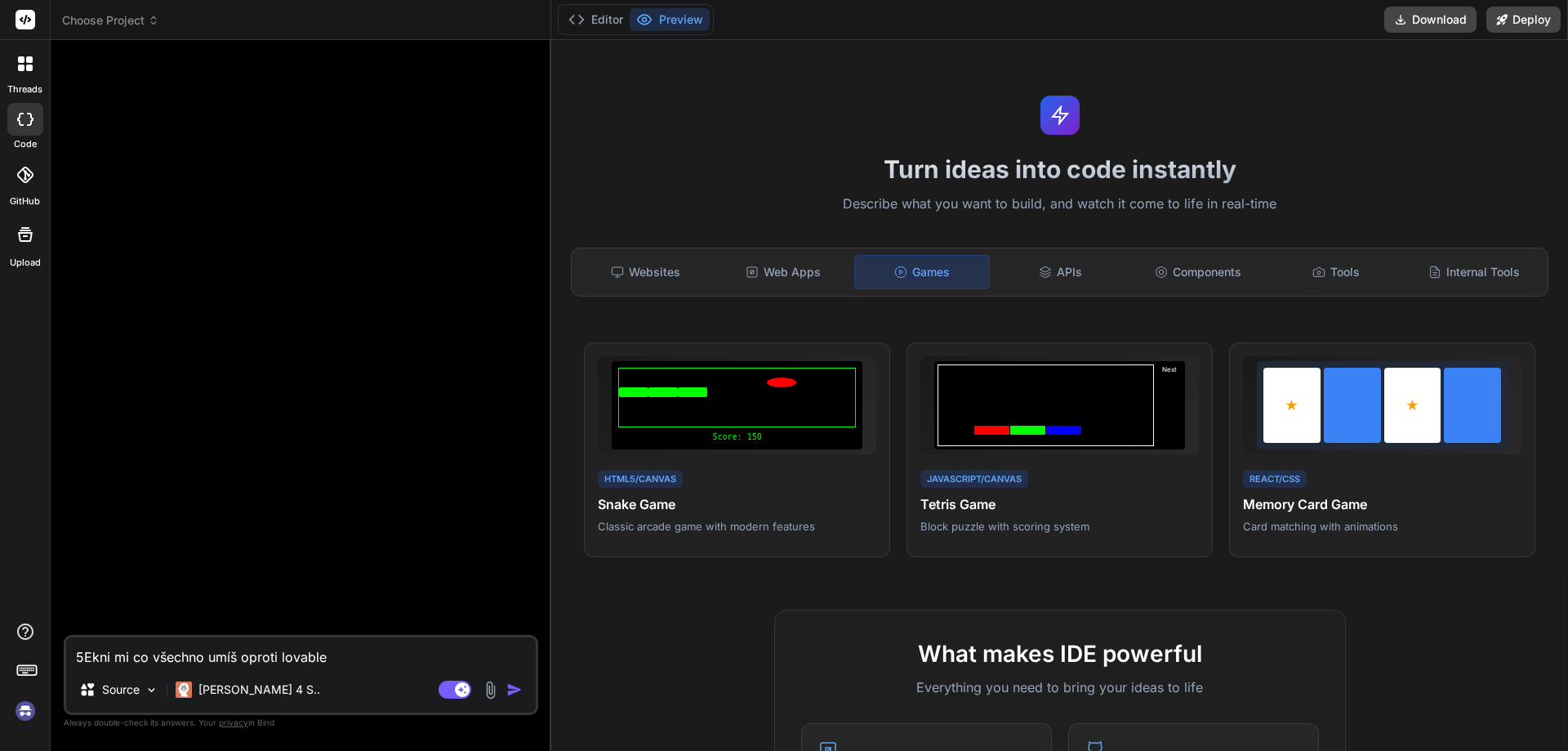
type textarea "5Ekni mi co všechno umíš oproti lovable l"
type textarea "x"
type textarea "5Ekni mi co všechno umíš oproti lovable lé"
type textarea "x"
type textarea "5Ekni mi co všechno umíš oproti lovable lép"
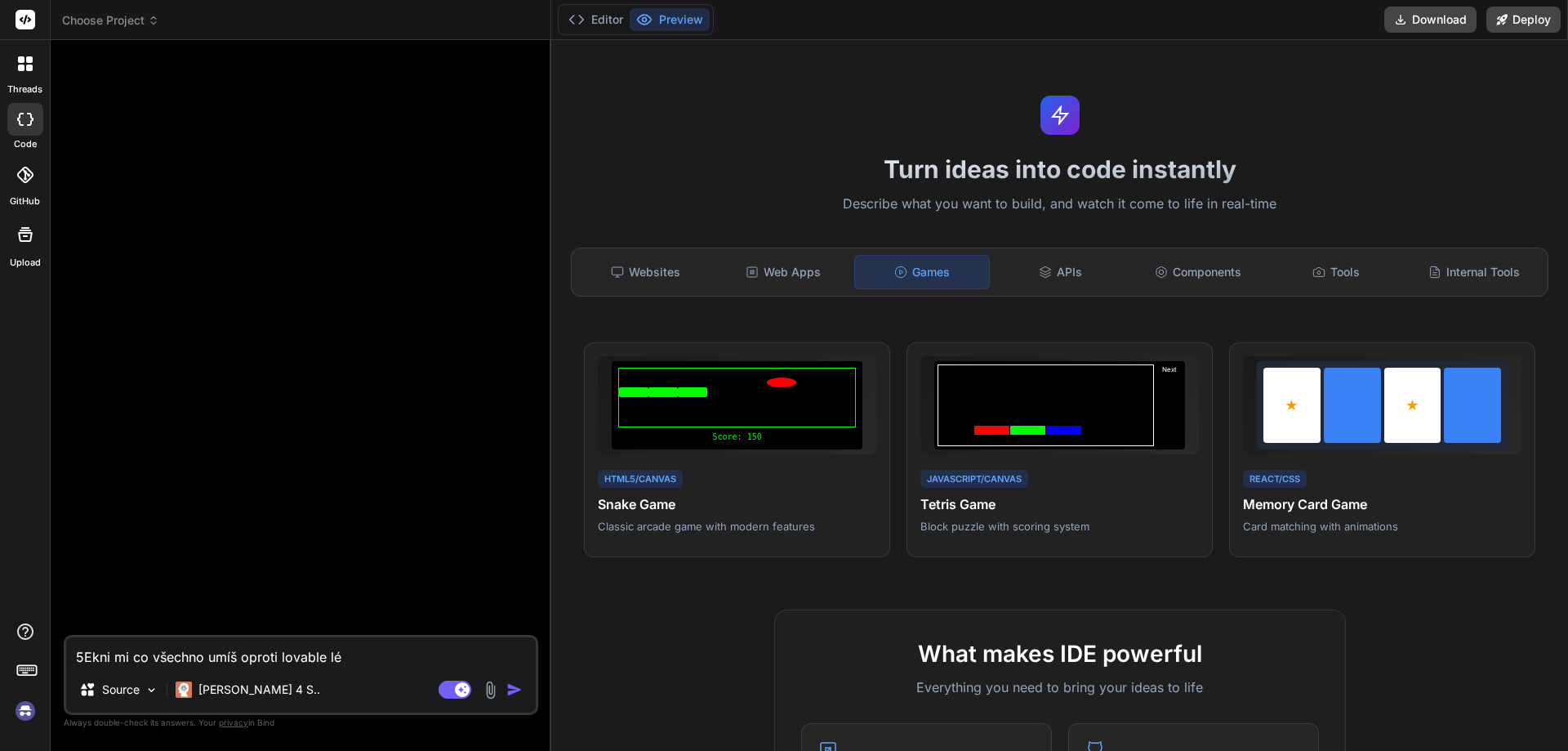
type textarea "x"
type textarea "5Ekni mi co všechno umíš oproti lovable lépe"
type textarea "x"
type textarea "5Ekni mi co všechno umíš oproti lovable lépe"
click at [507, 679] on div "5Ekni mi co všechno umíš oproti lovable lépe Source [PERSON_NAME] 4 S.. Agent M…" at bounding box center [301, 675] width 475 height 80
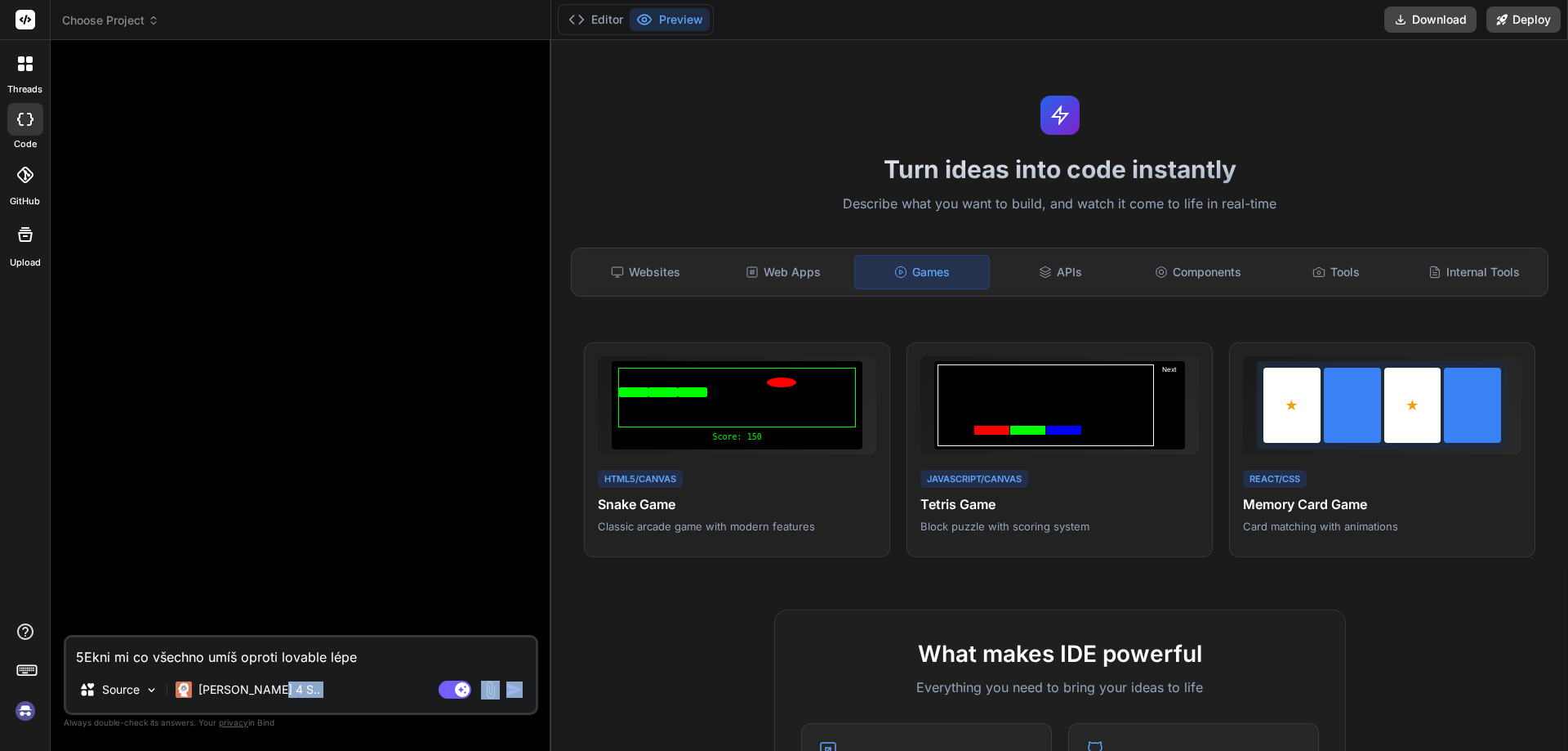
click at [509, 679] on div "Source Claude 4 S.." at bounding box center [301, 693] width 470 height 39
click at [519, 694] on img "button" at bounding box center [514, 689] width 17 height 17
type textarea "x"
